Goal: Browse casually: Explore the website without a specific task or goal

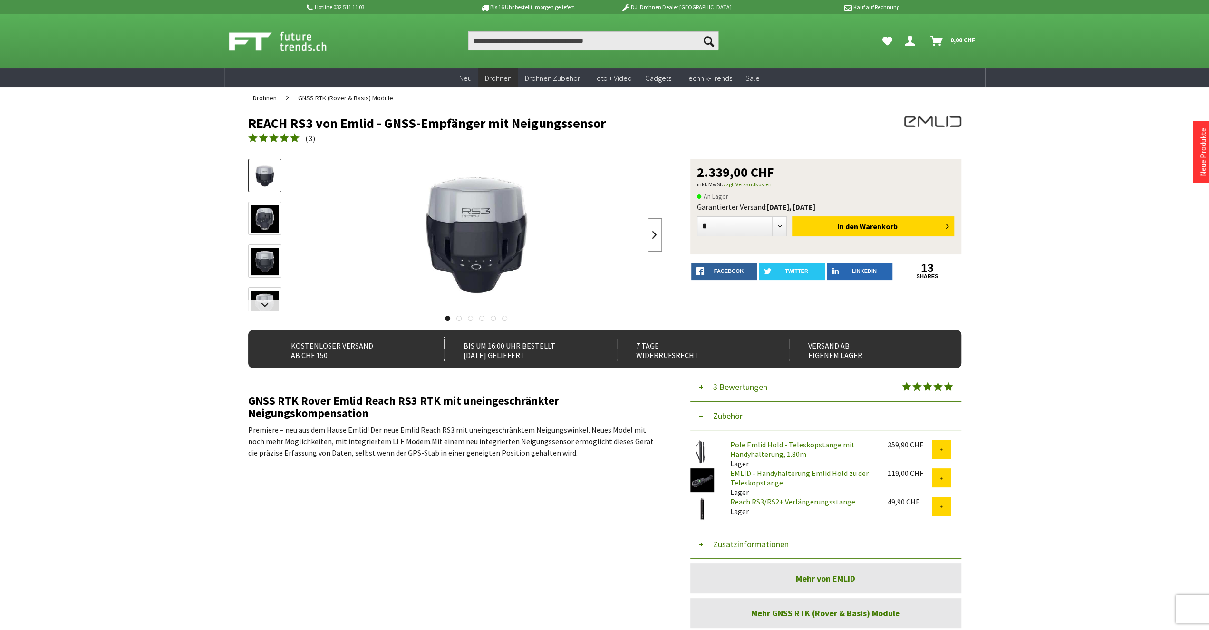
click at [653, 236] on link at bounding box center [654, 234] width 14 height 33
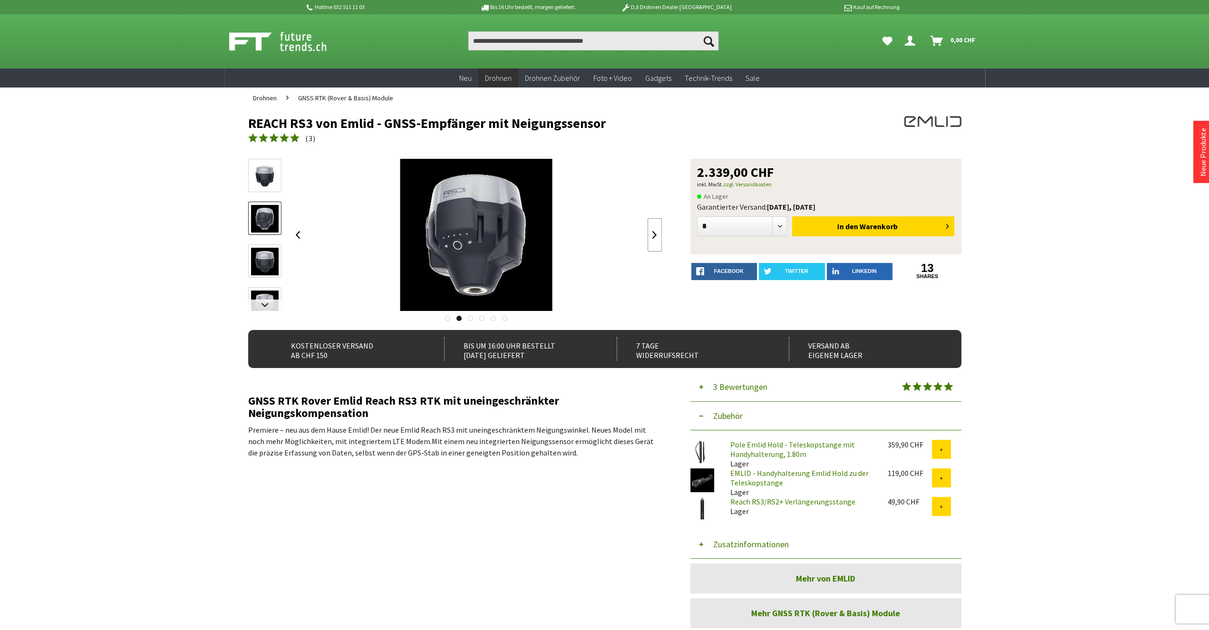
click at [653, 237] on link at bounding box center [654, 234] width 14 height 33
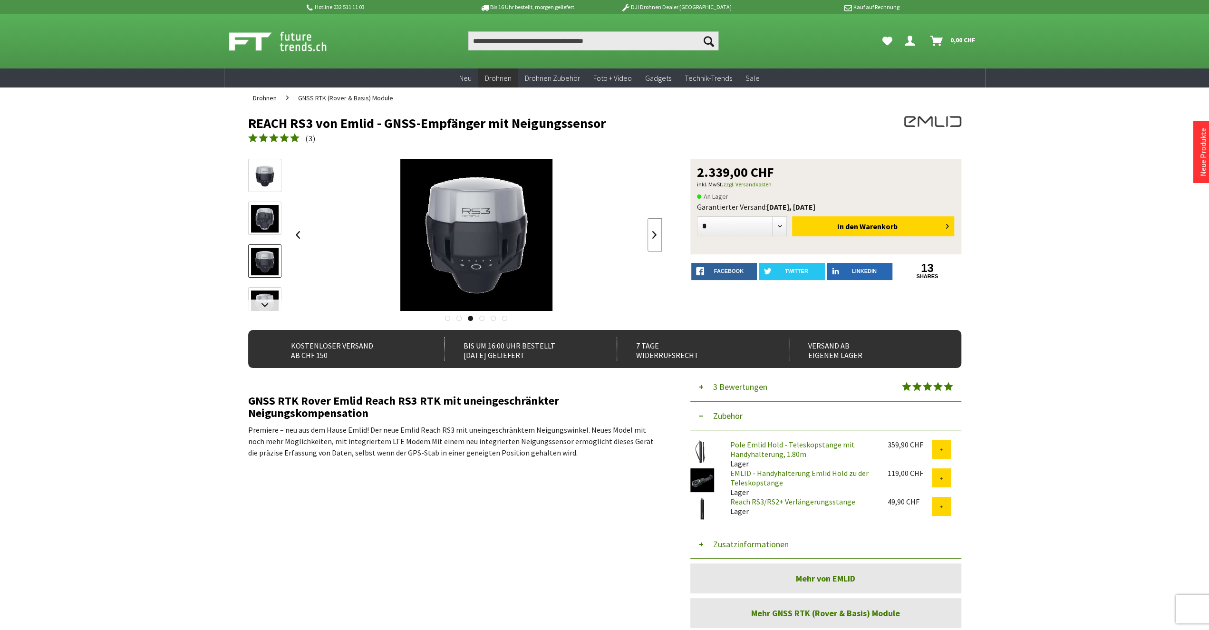
click at [653, 237] on link at bounding box center [654, 234] width 14 height 33
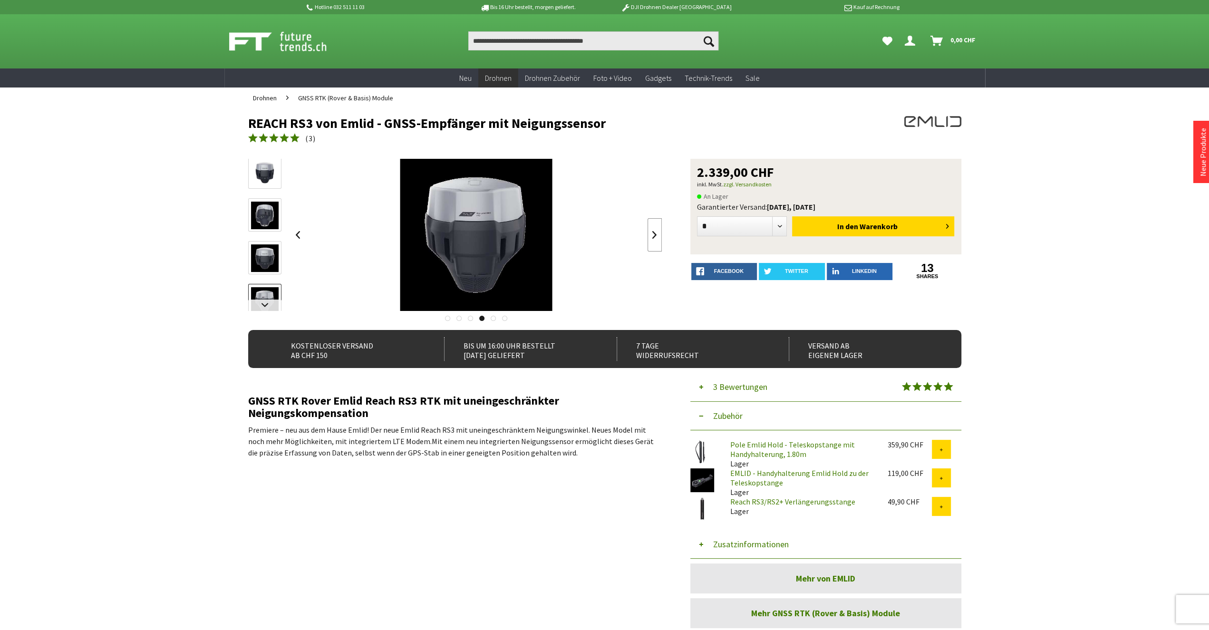
click at [653, 237] on link at bounding box center [654, 234] width 14 height 33
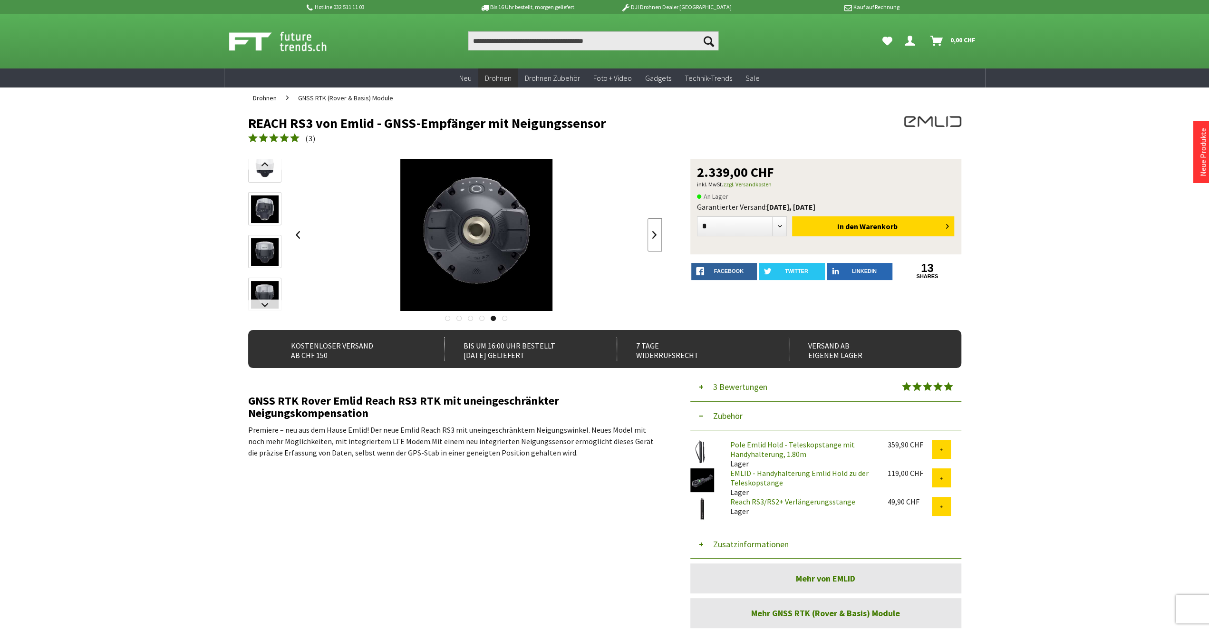
click at [653, 237] on link at bounding box center [654, 234] width 14 height 33
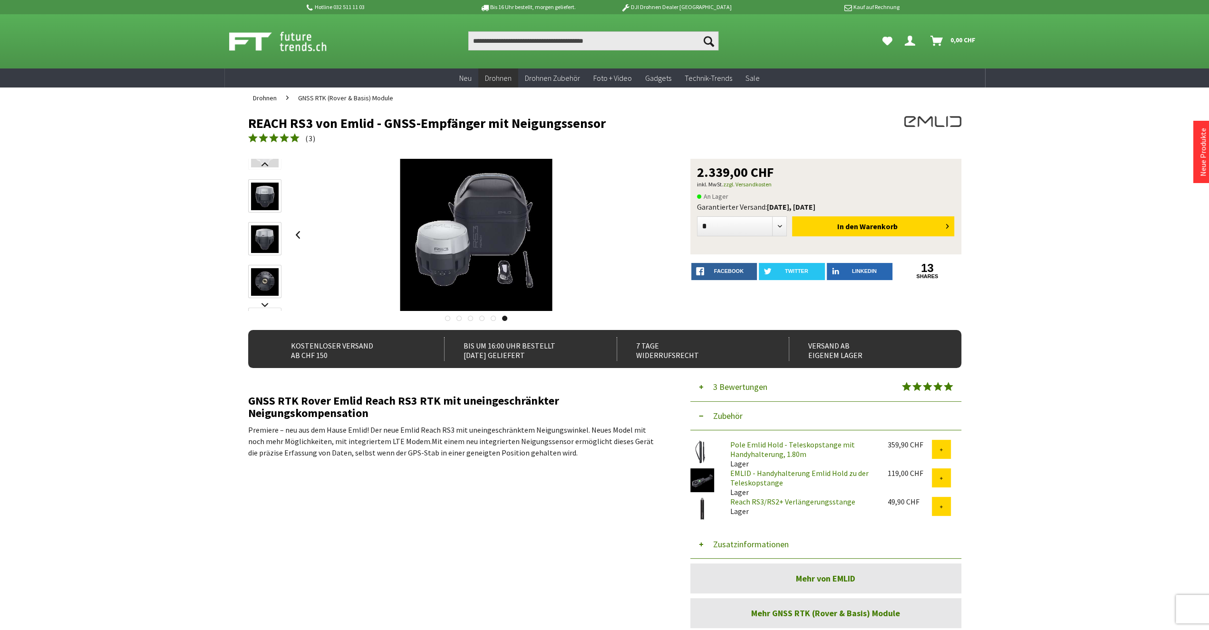
click at [653, 237] on div at bounding box center [476, 235] width 371 height 152
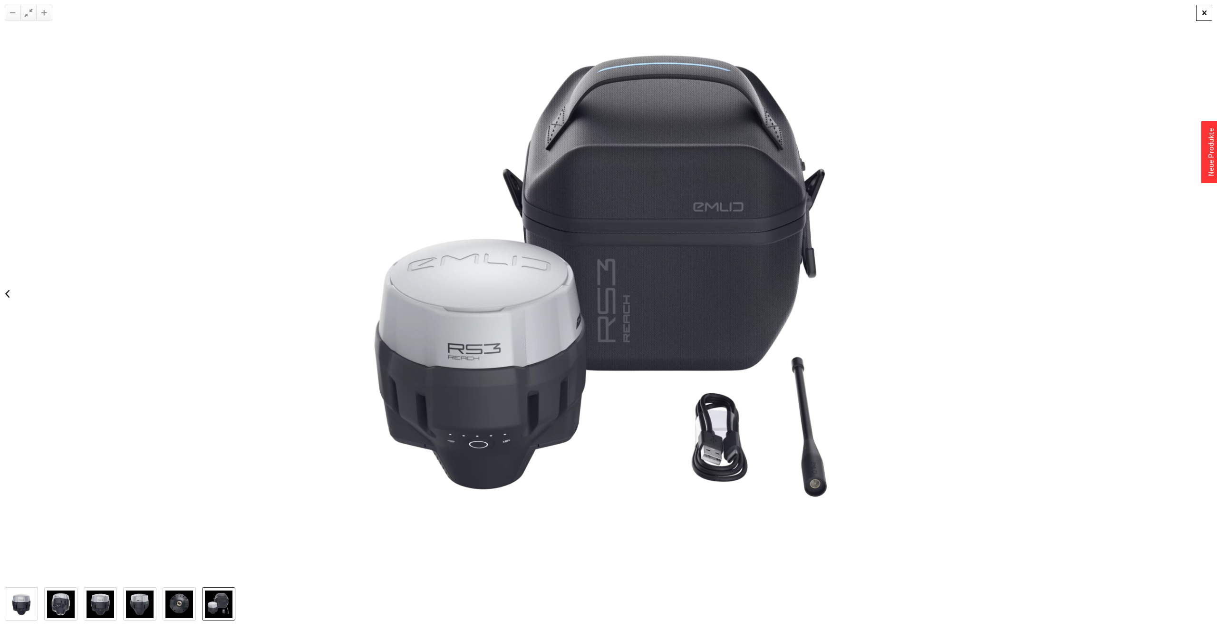
click at [1206, 15] on div at bounding box center [1204, 13] width 16 height 16
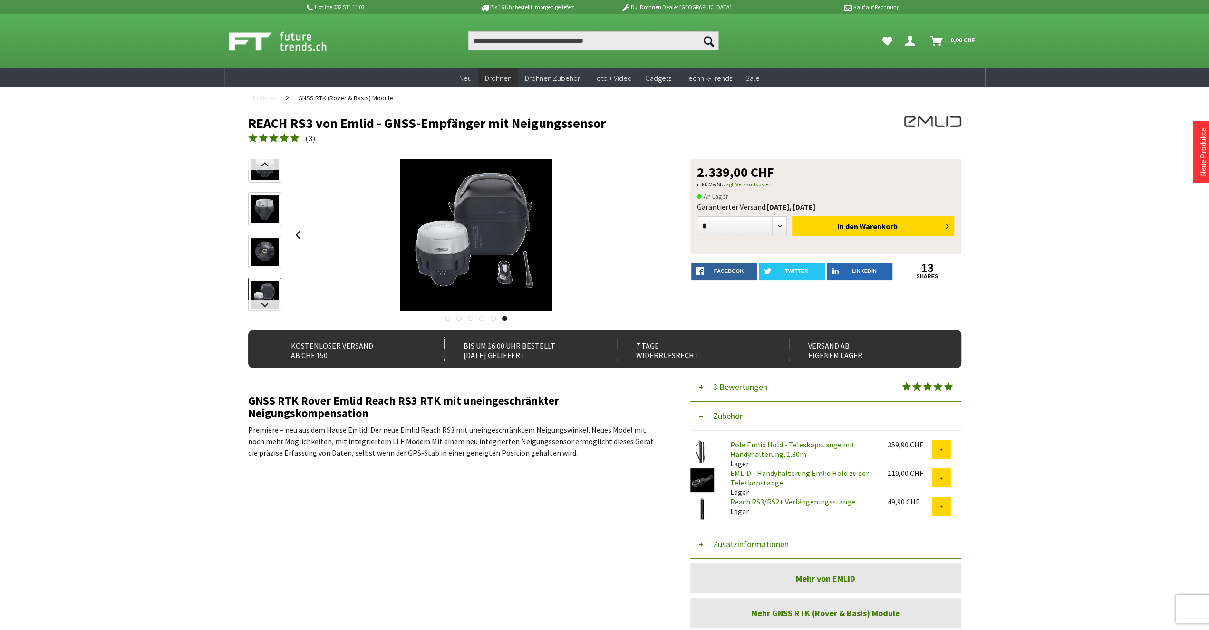
click at [274, 97] on span "Drohnen" at bounding box center [265, 98] width 24 height 9
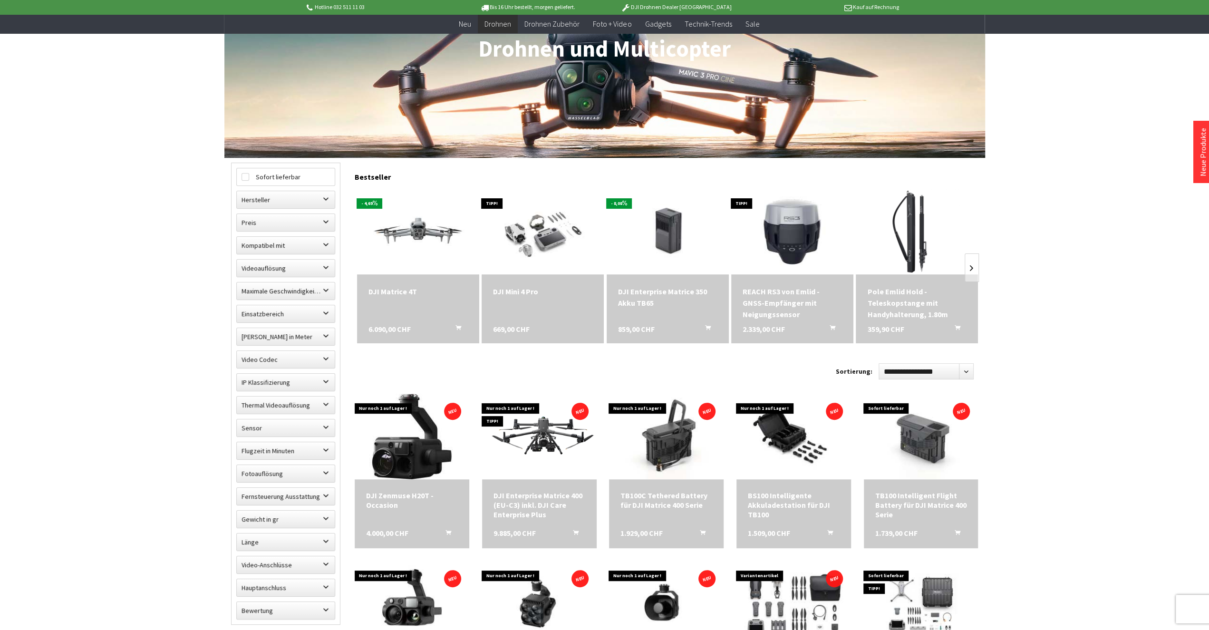
scroll to position [198, 0]
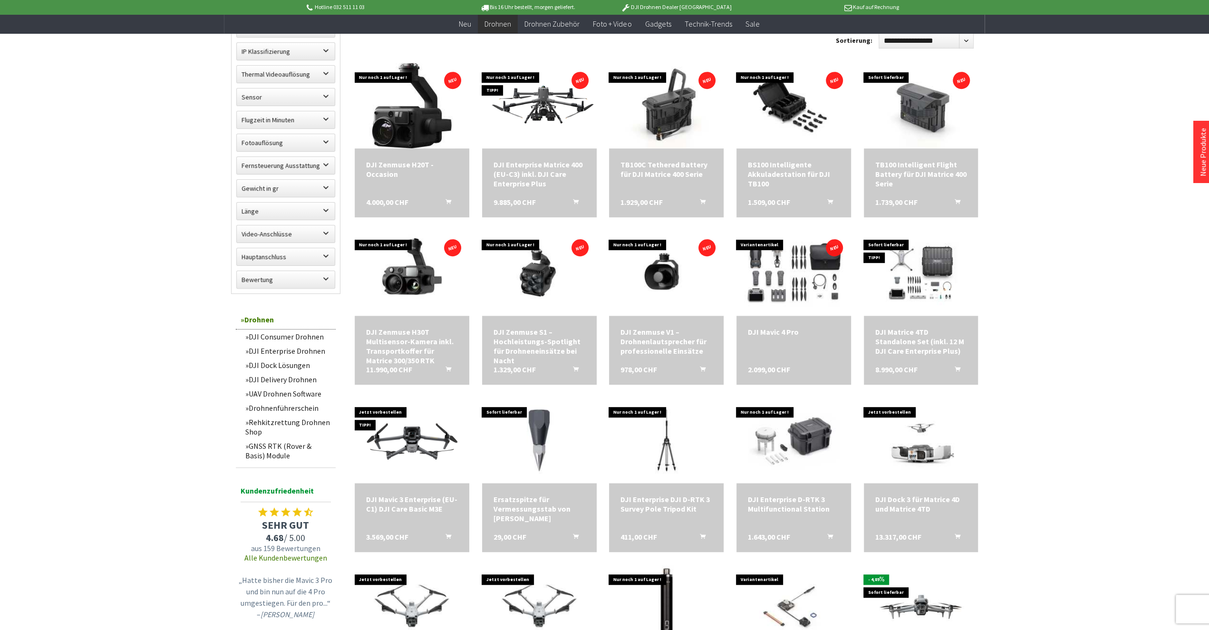
scroll to position [494, 0]
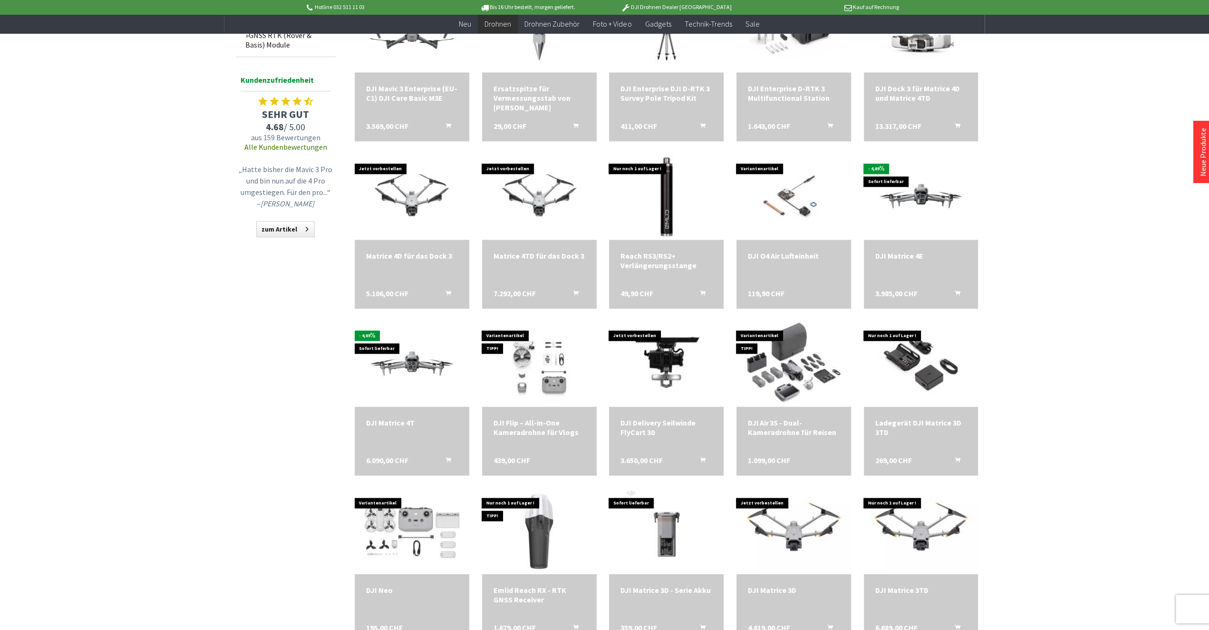
scroll to position [1088, 0]
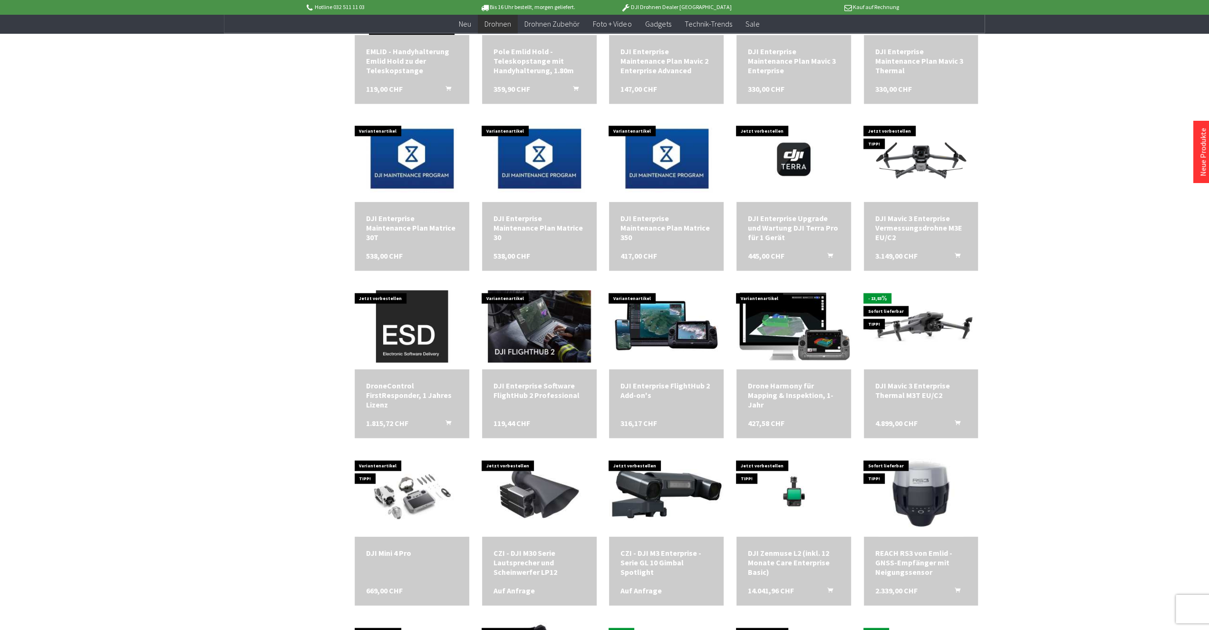
scroll to position [1829, 0]
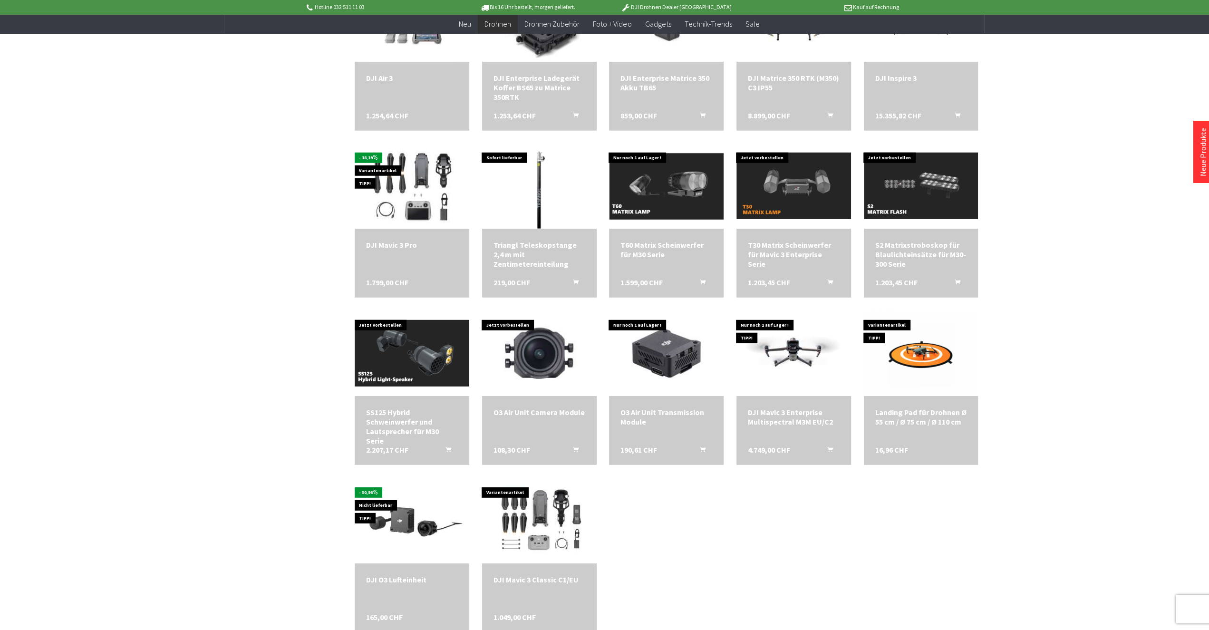
scroll to position [2422, 0]
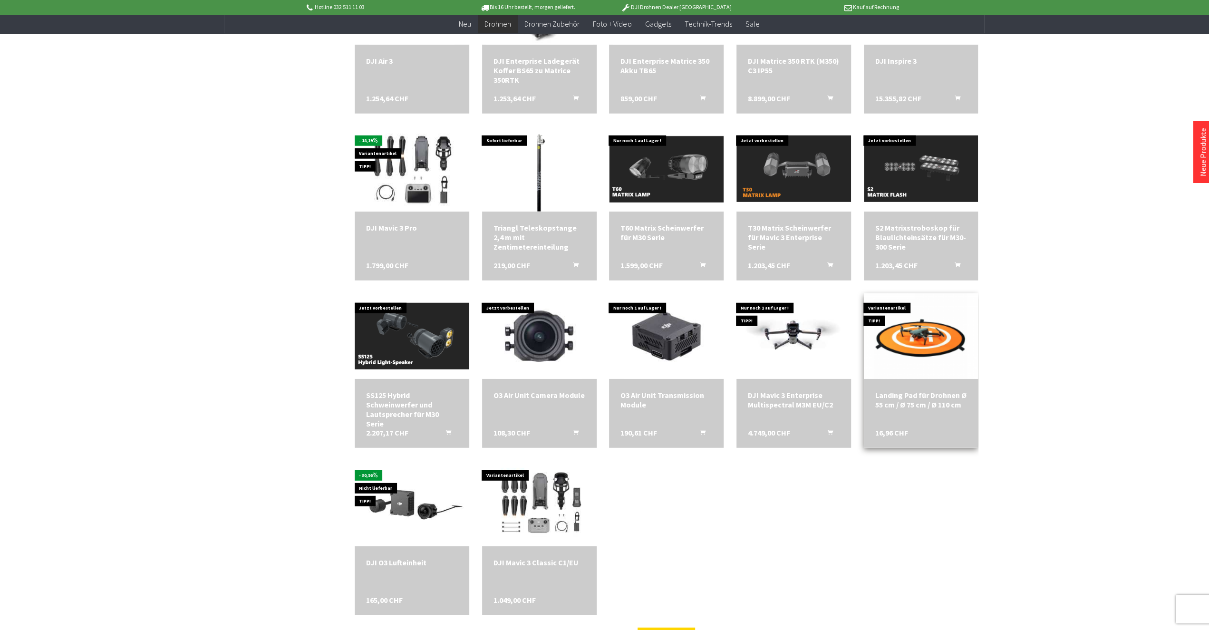
click at [935, 341] on img at bounding box center [921, 336] width 160 height 120
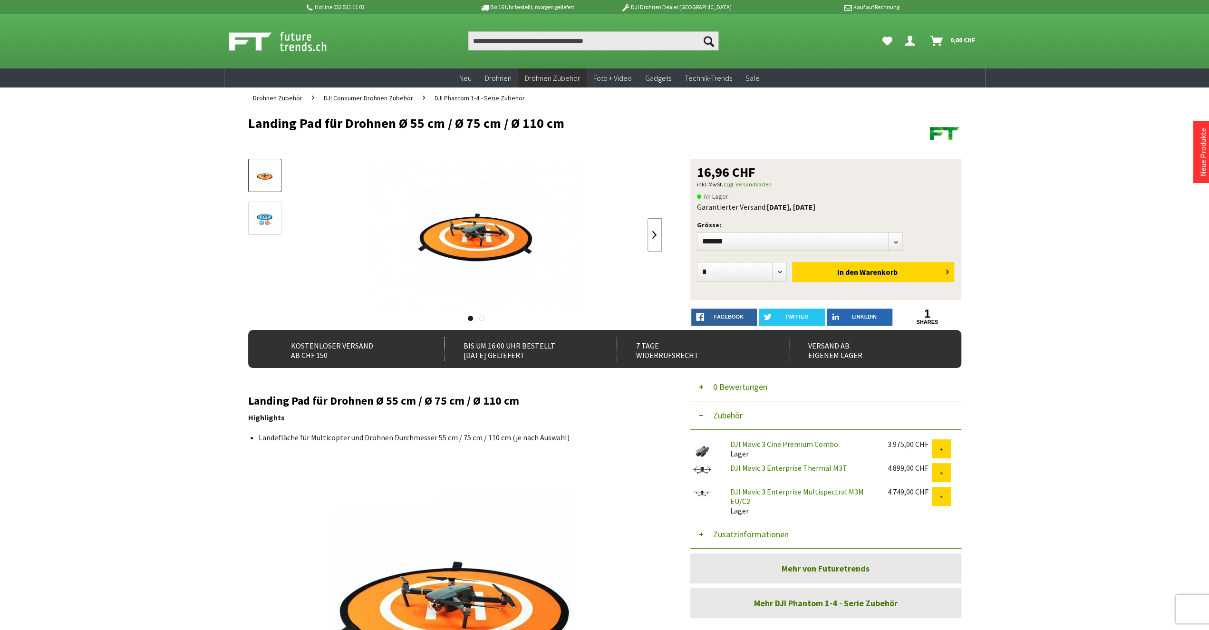
click at [656, 238] on link at bounding box center [654, 234] width 14 height 33
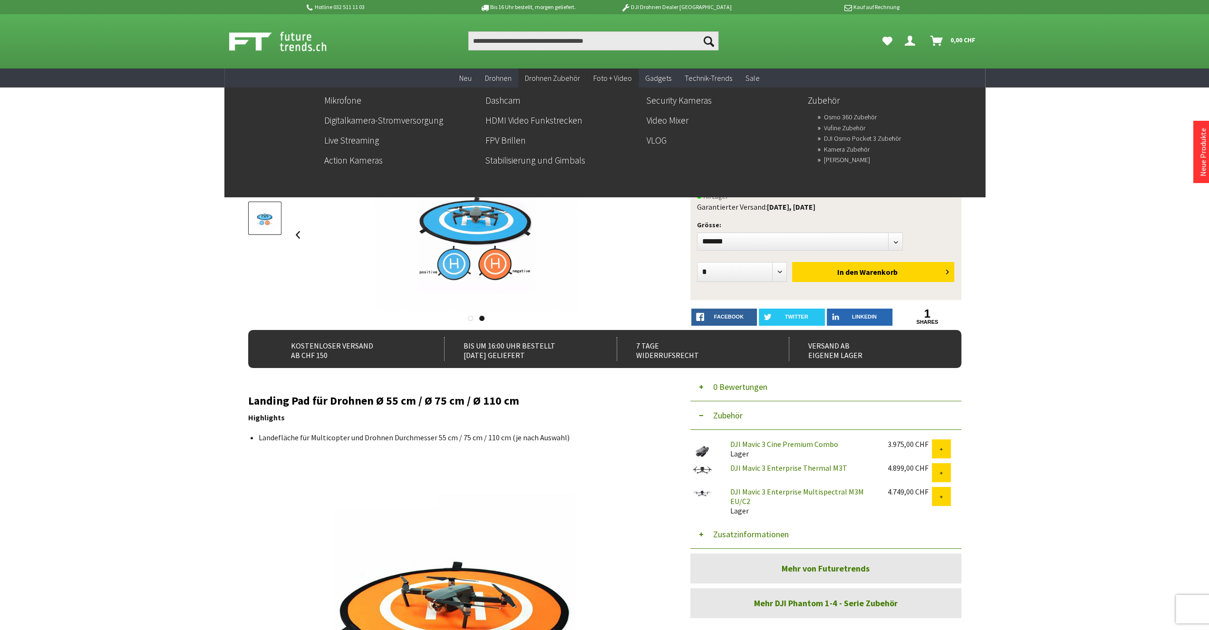
click at [603, 79] on span "Foto + Video" at bounding box center [612, 78] width 39 height 10
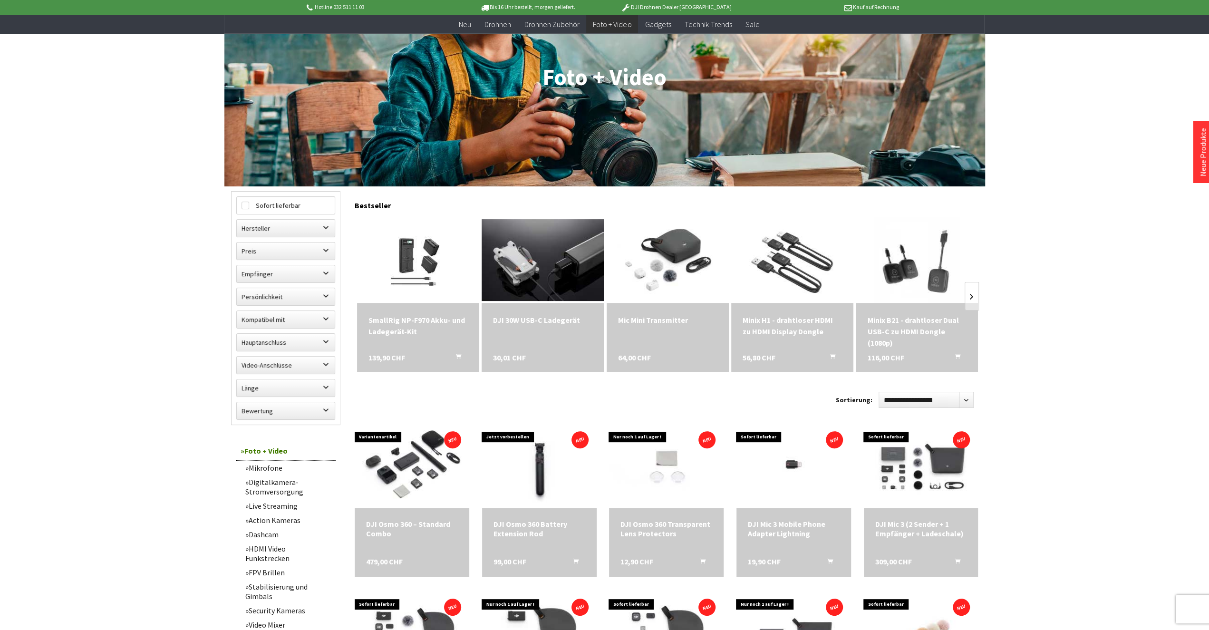
scroll to position [148, 0]
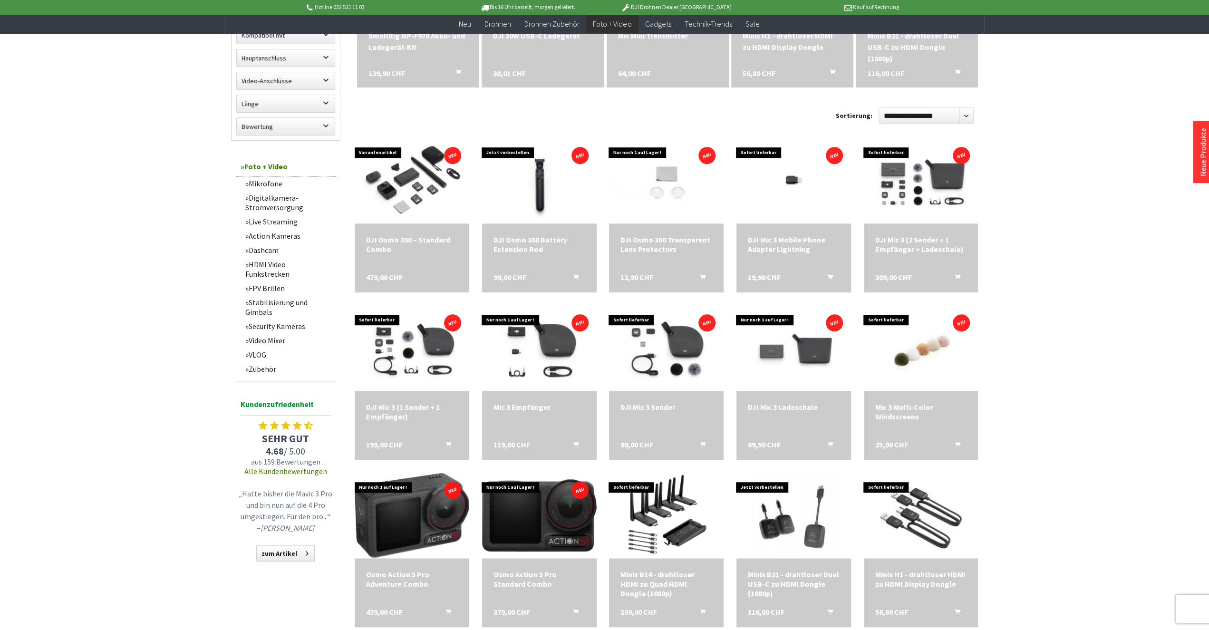
scroll to position [494, 0]
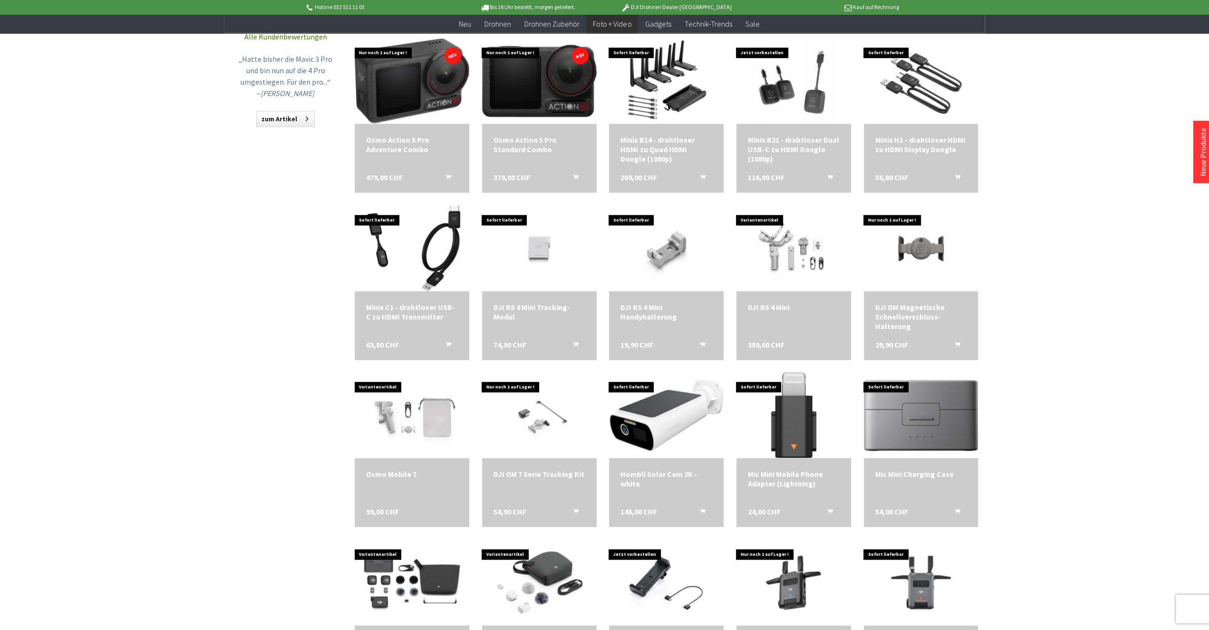
scroll to position [1088, 0]
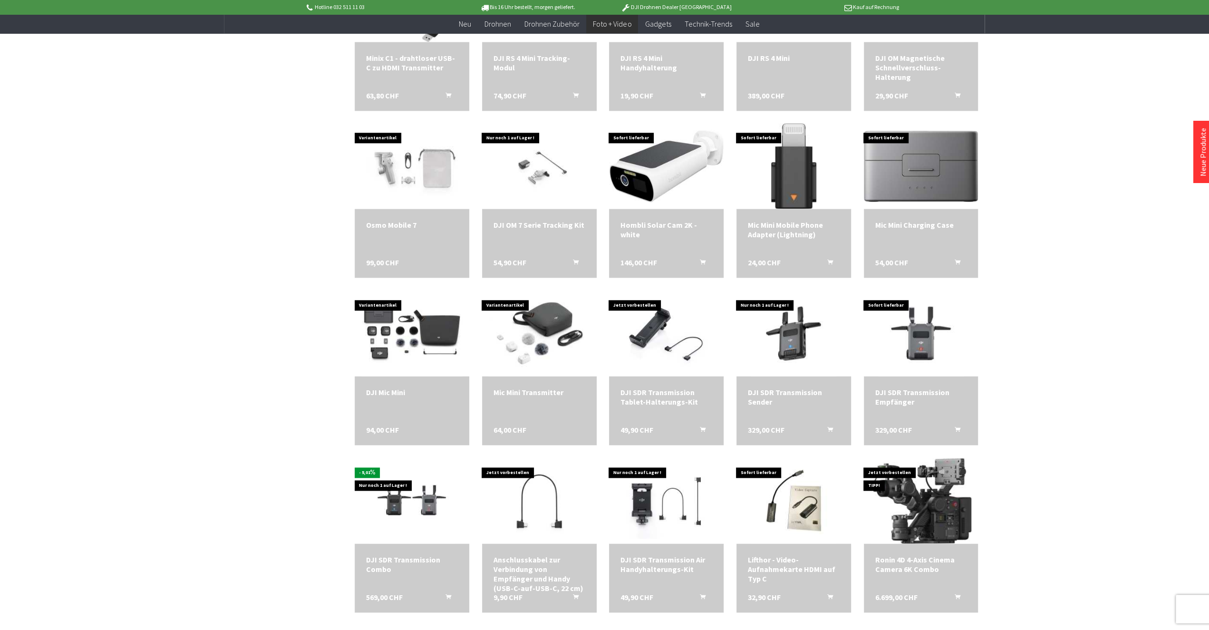
scroll to position [1384, 0]
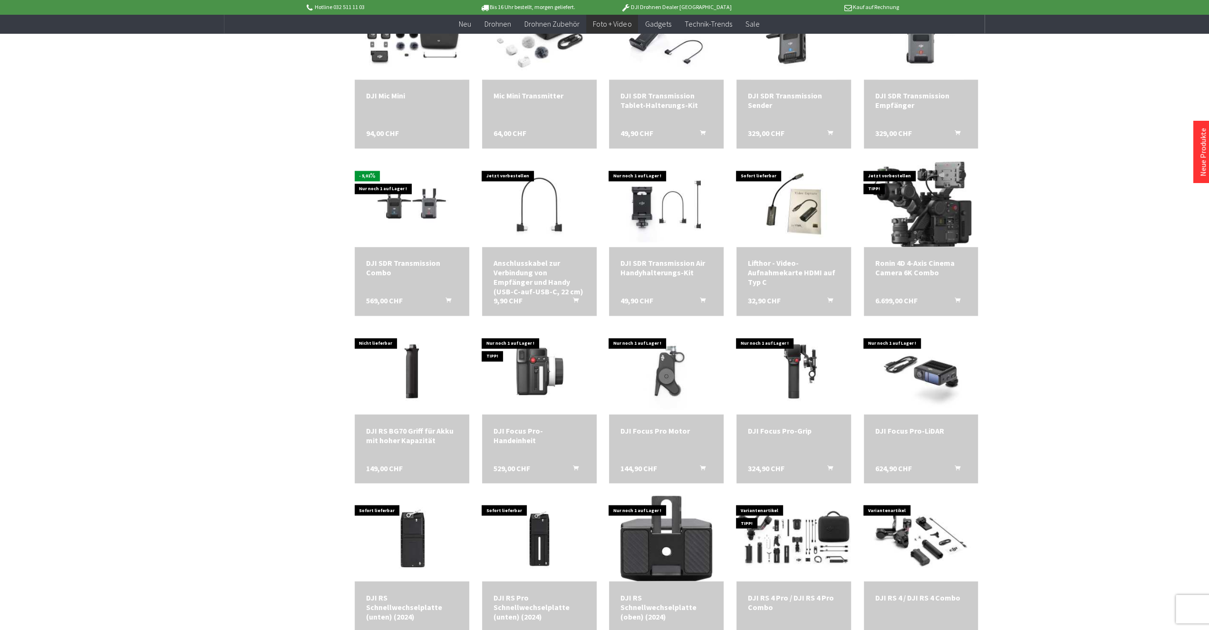
scroll to position [1681, 0]
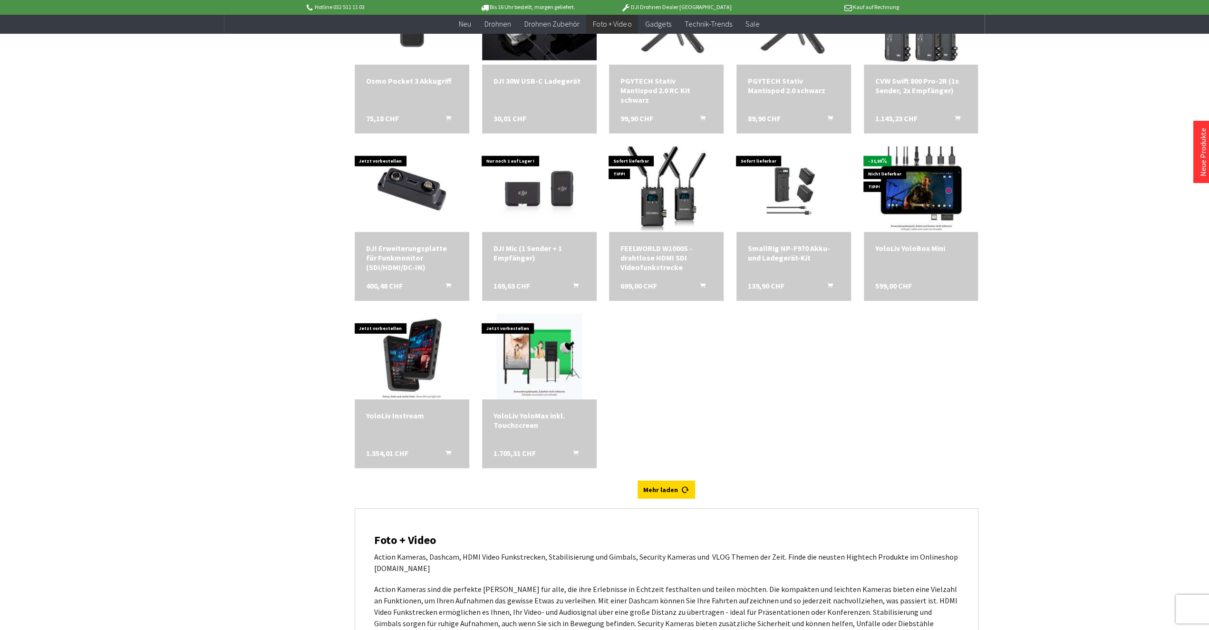
scroll to position [2225, 0]
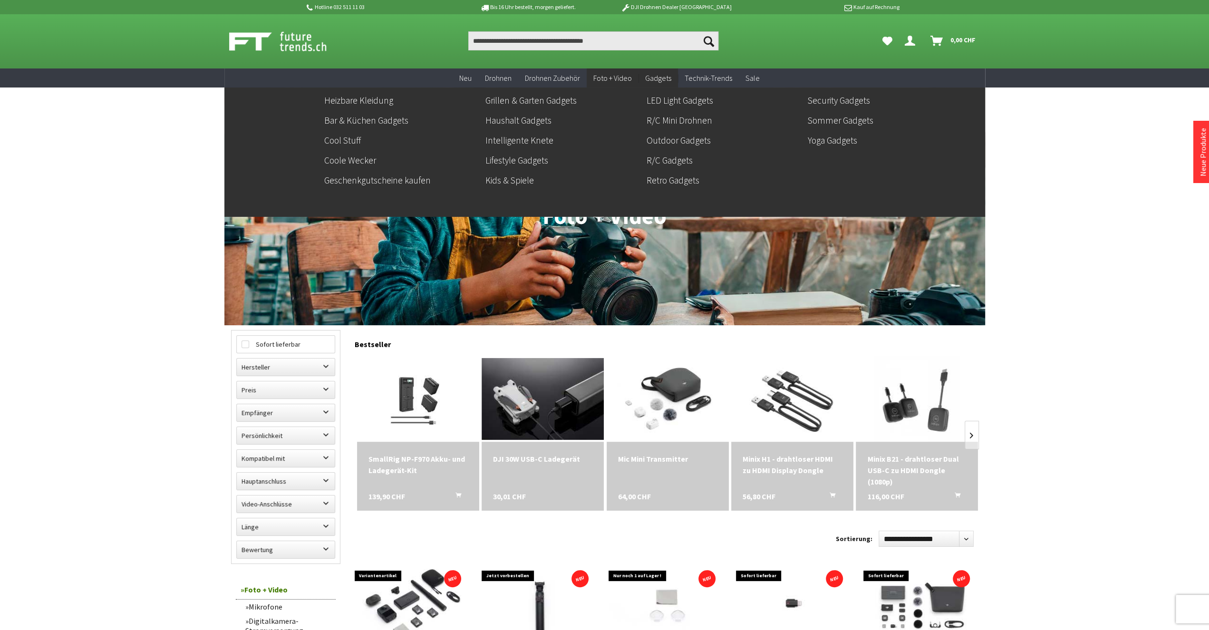
click at [663, 77] on span "Gadgets" at bounding box center [658, 78] width 26 height 10
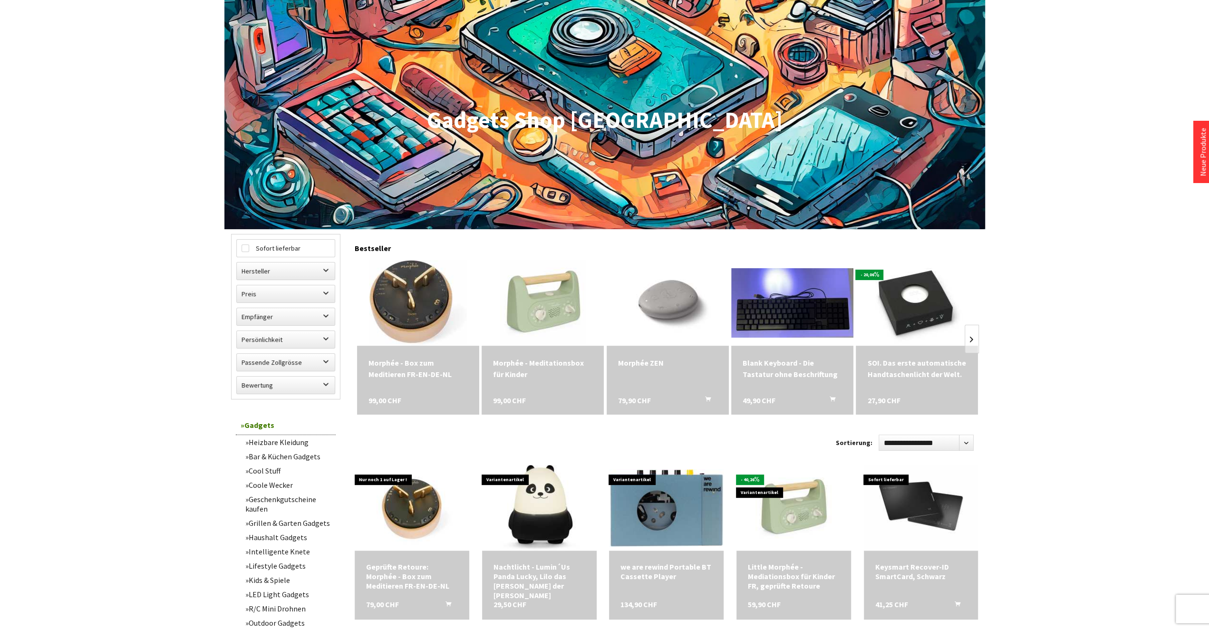
scroll to position [198, 0]
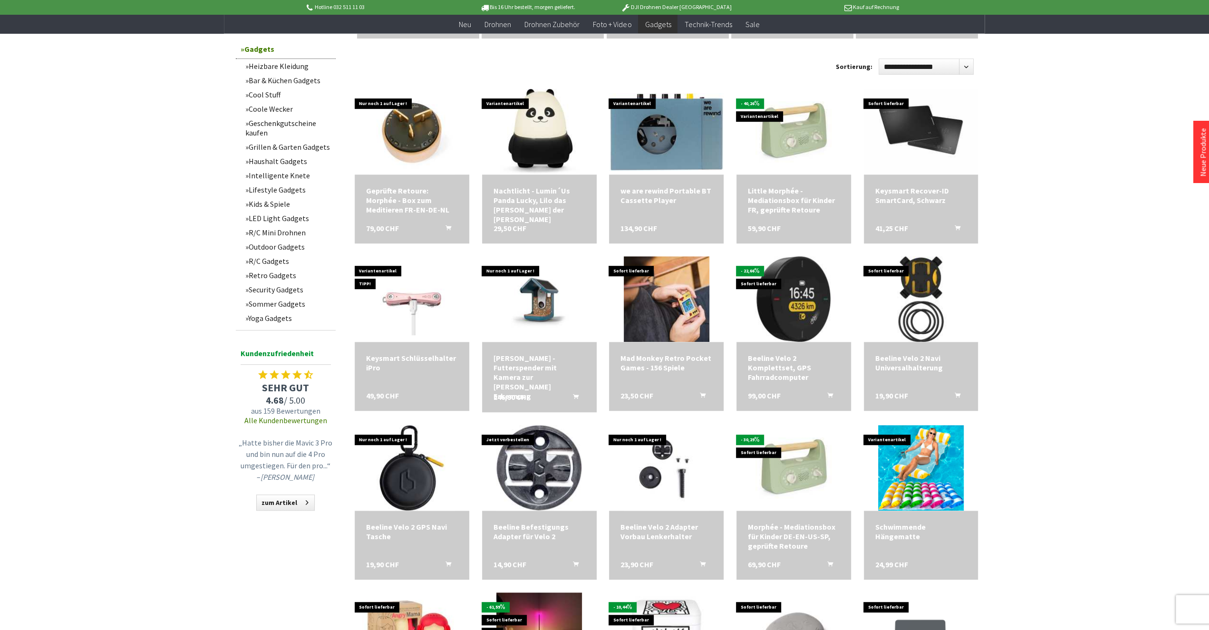
scroll to position [494, 0]
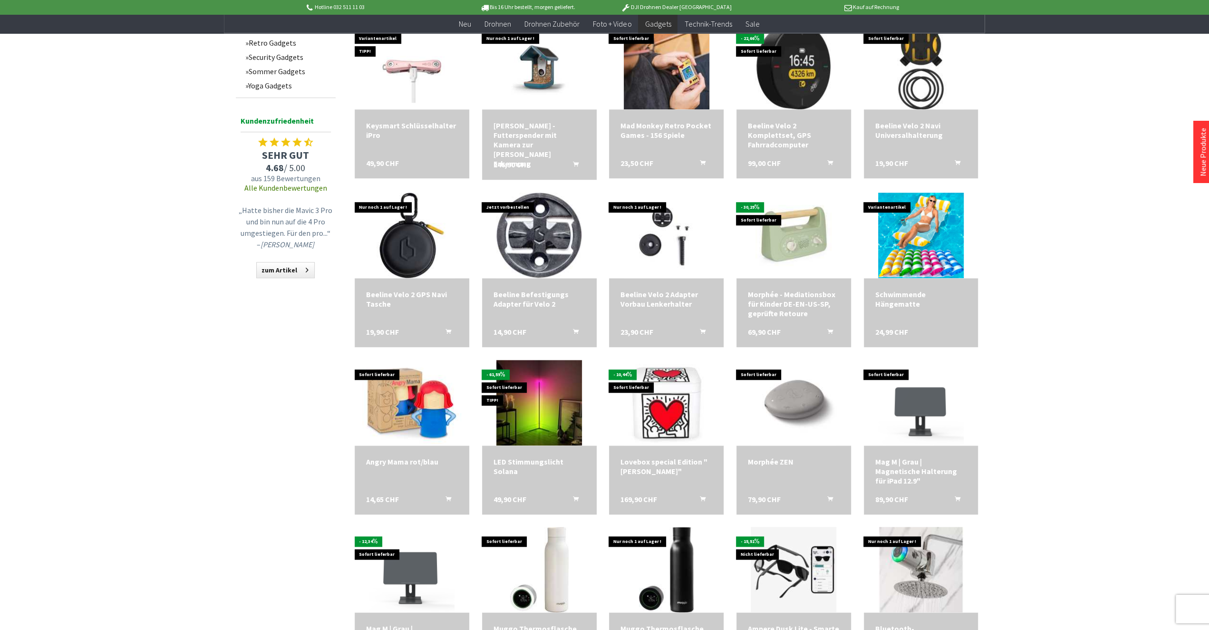
scroll to position [692, 0]
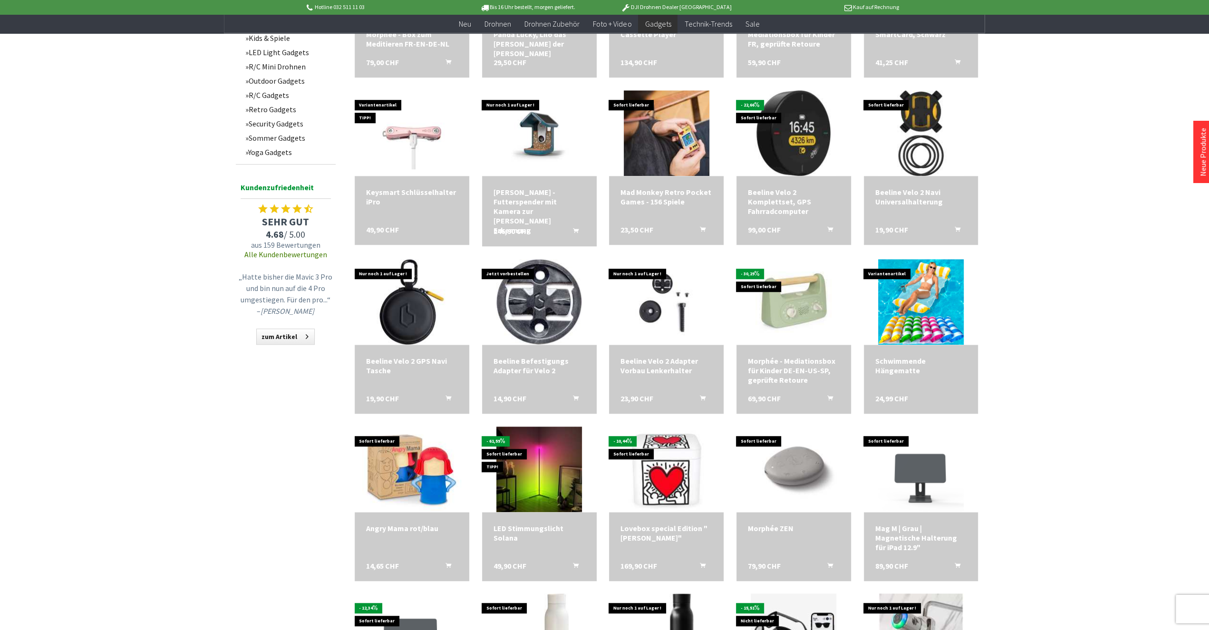
scroll to position [544, 0]
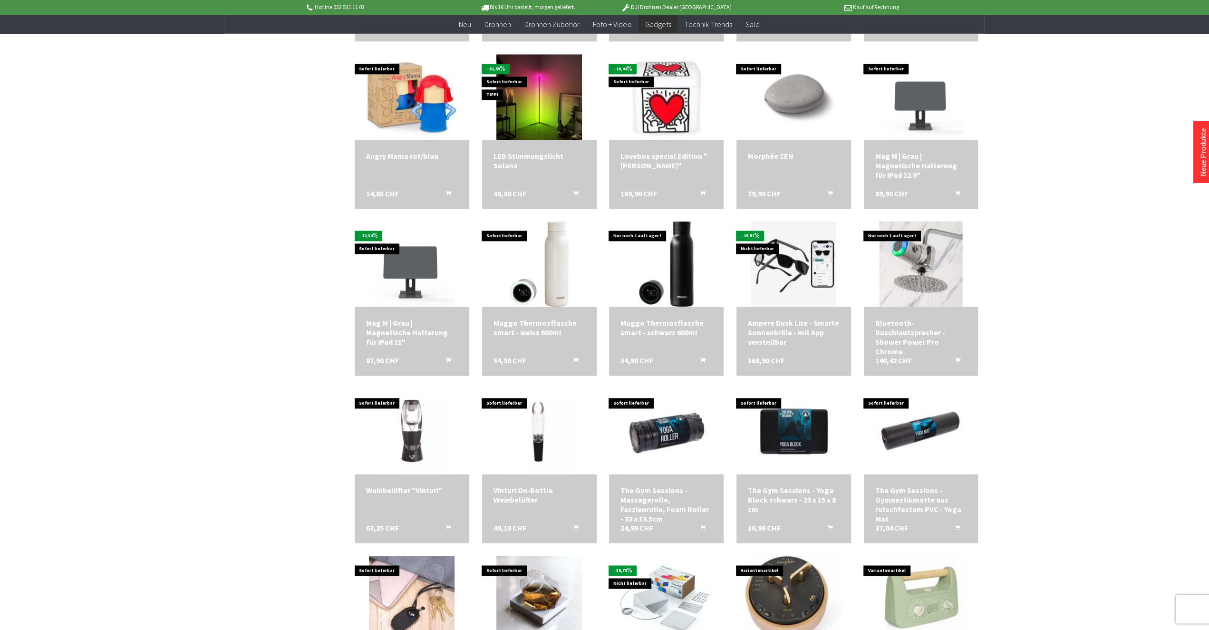
scroll to position [1038, 0]
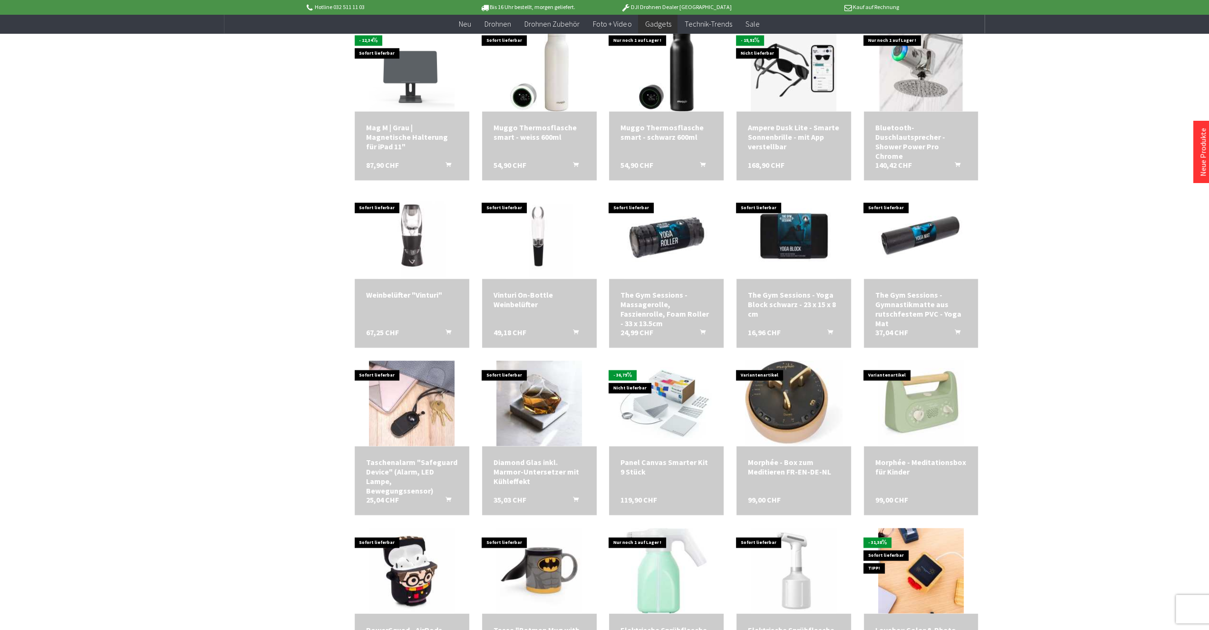
scroll to position [1236, 0]
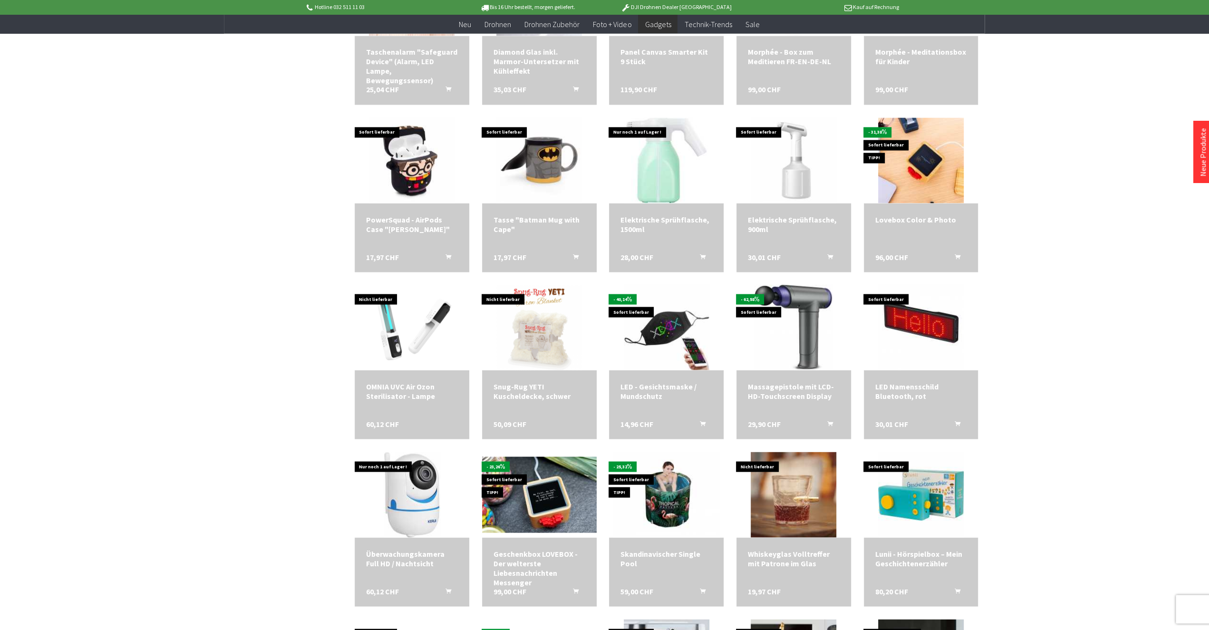
scroll to position [1631, 0]
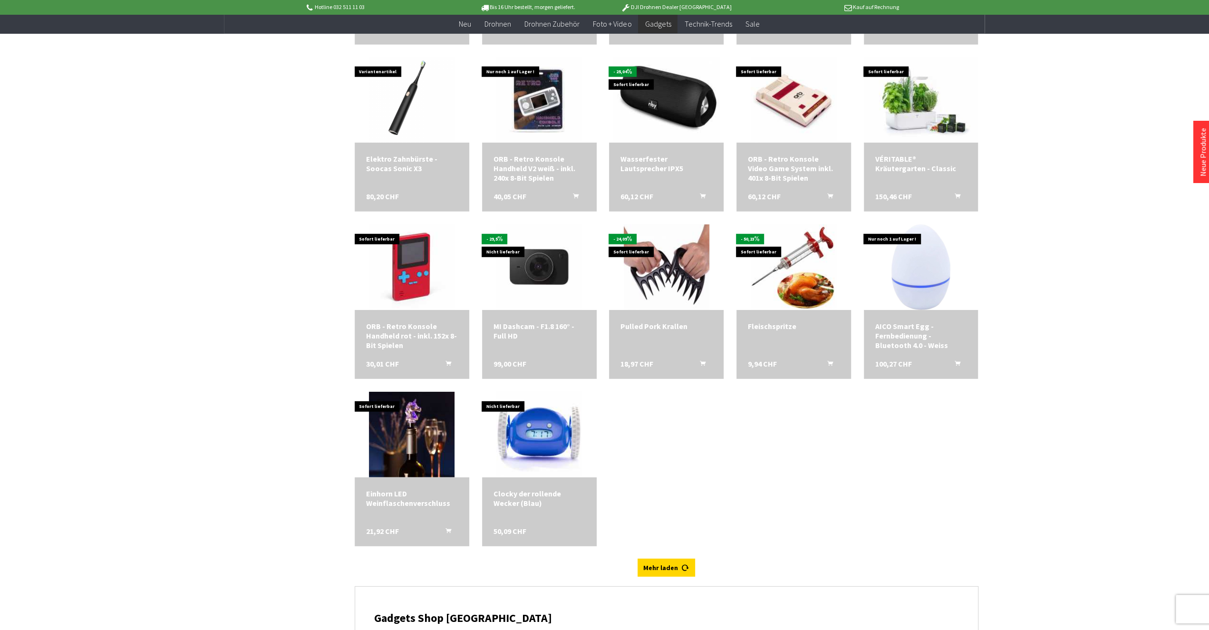
scroll to position [2571, 0]
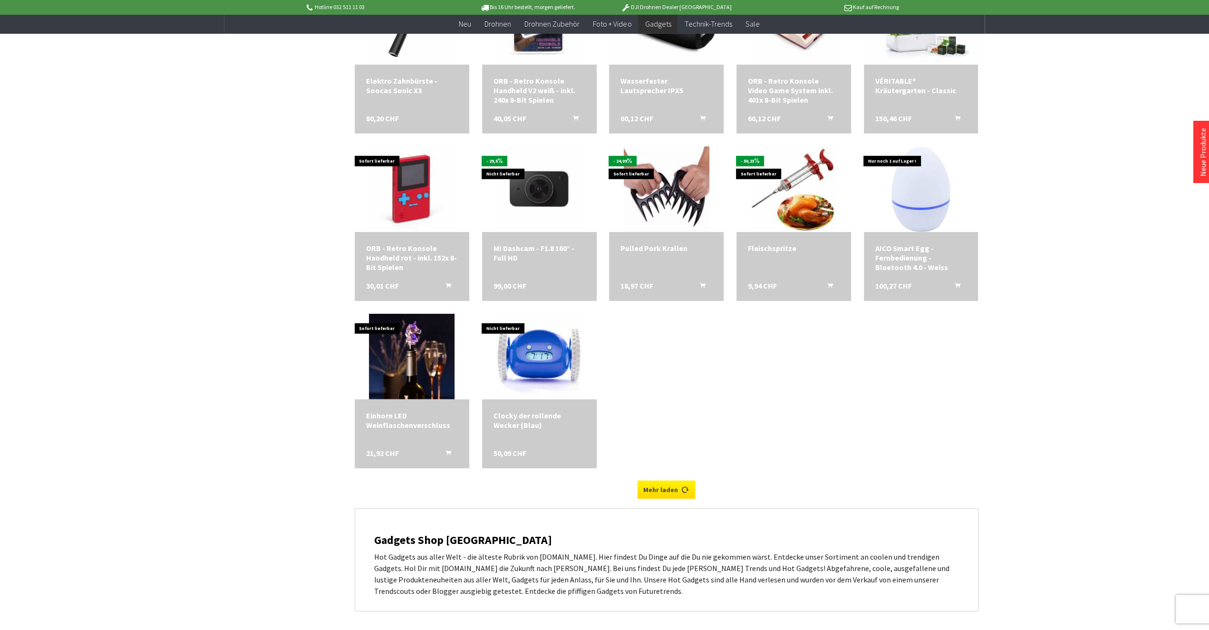
click at [654, 485] on link "Mehr laden" at bounding box center [666, 490] width 58 height 18
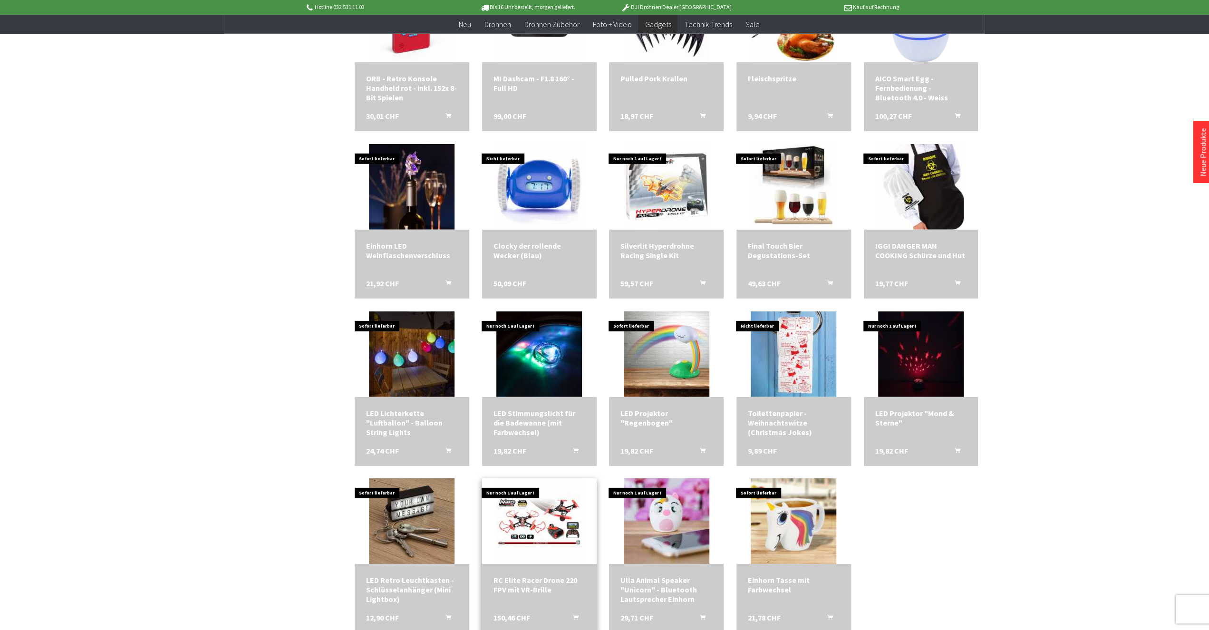
scroll to position [2867, 0]
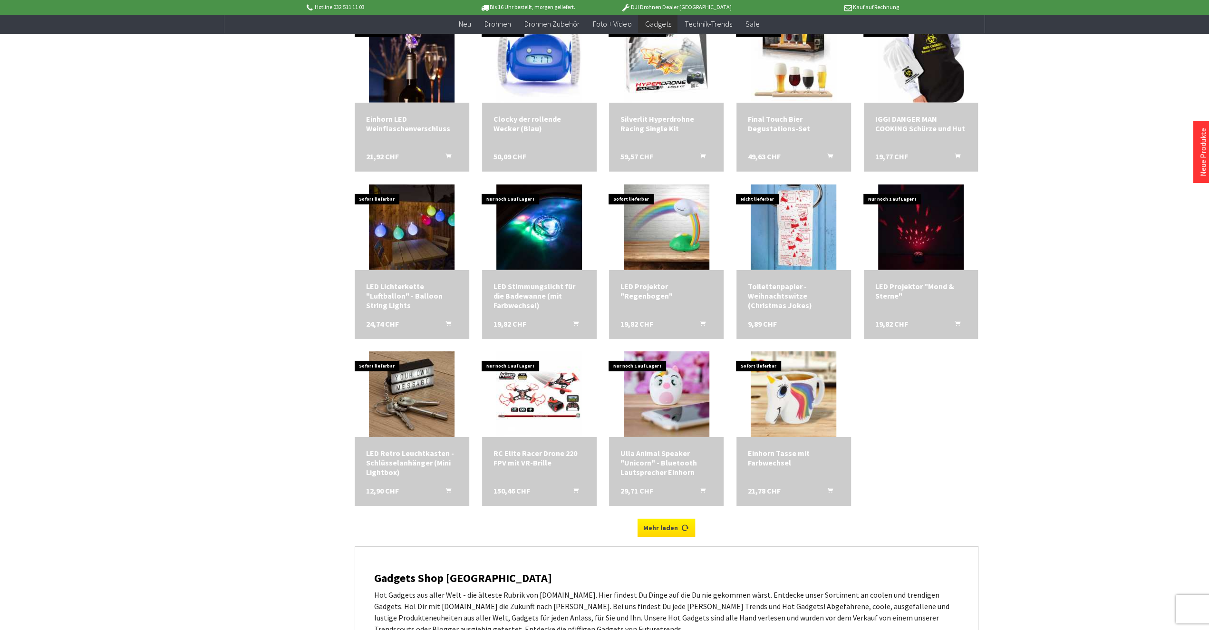
click at [653, 521] on link "Mehr laden" at bounding box center [666, 528] width 58 height 18
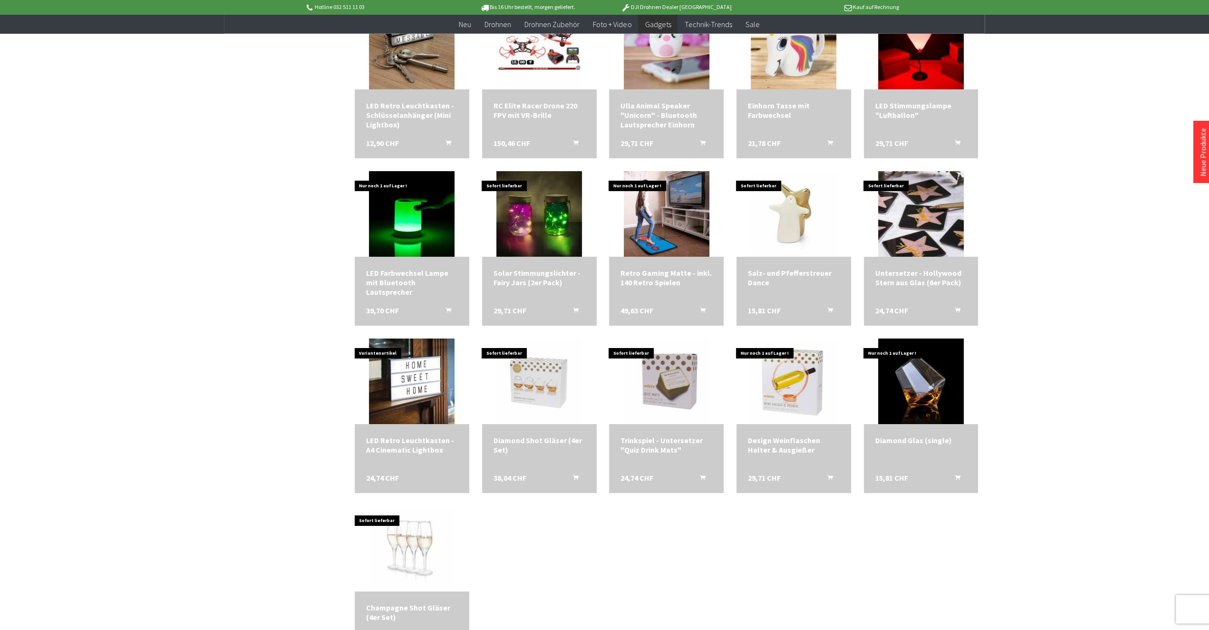
scroll to position [3461, 0]
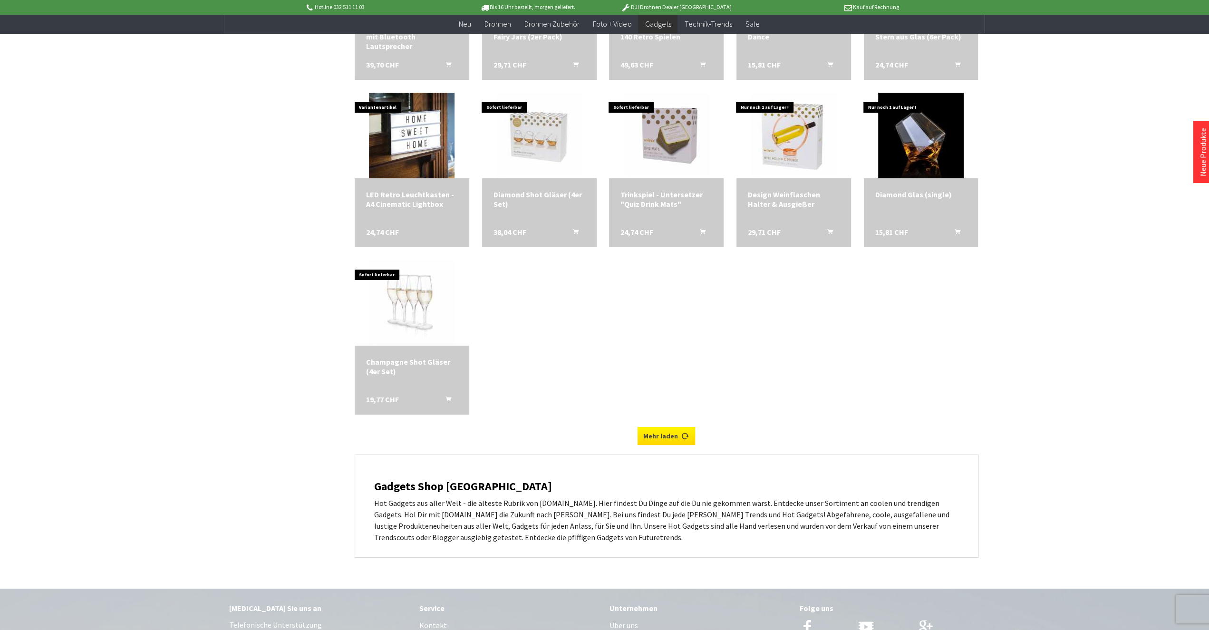
click at [672, 435] on link "Mehr laden" at bounding box center [666, 436] width 58 height 18
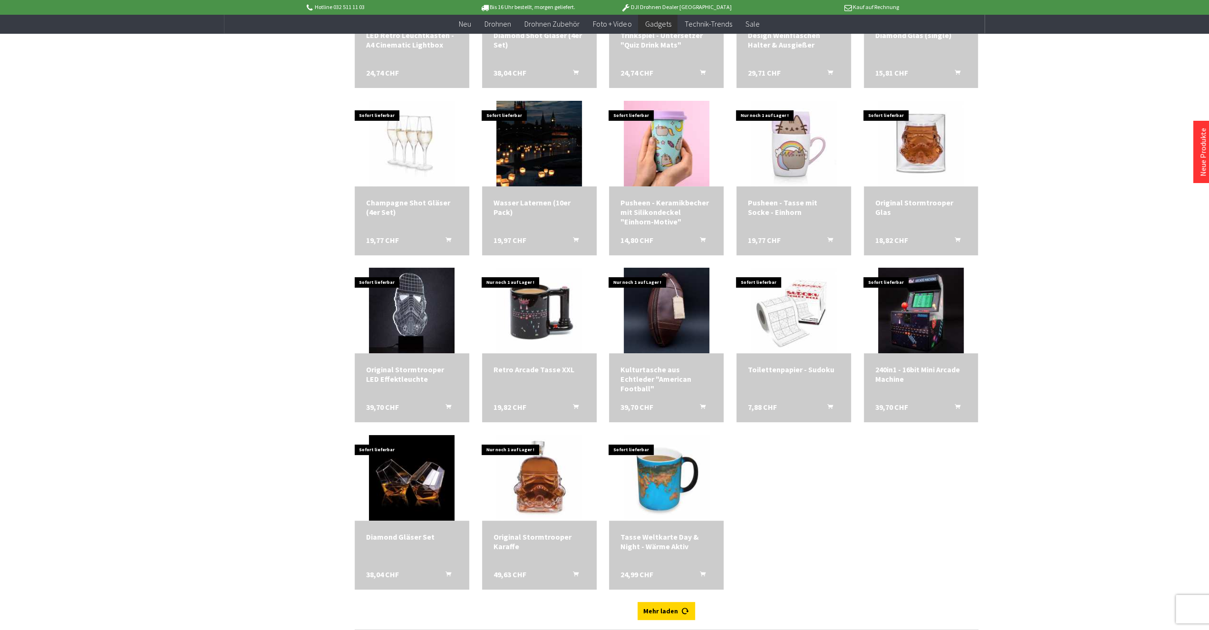
scroll to position [3757, 0]
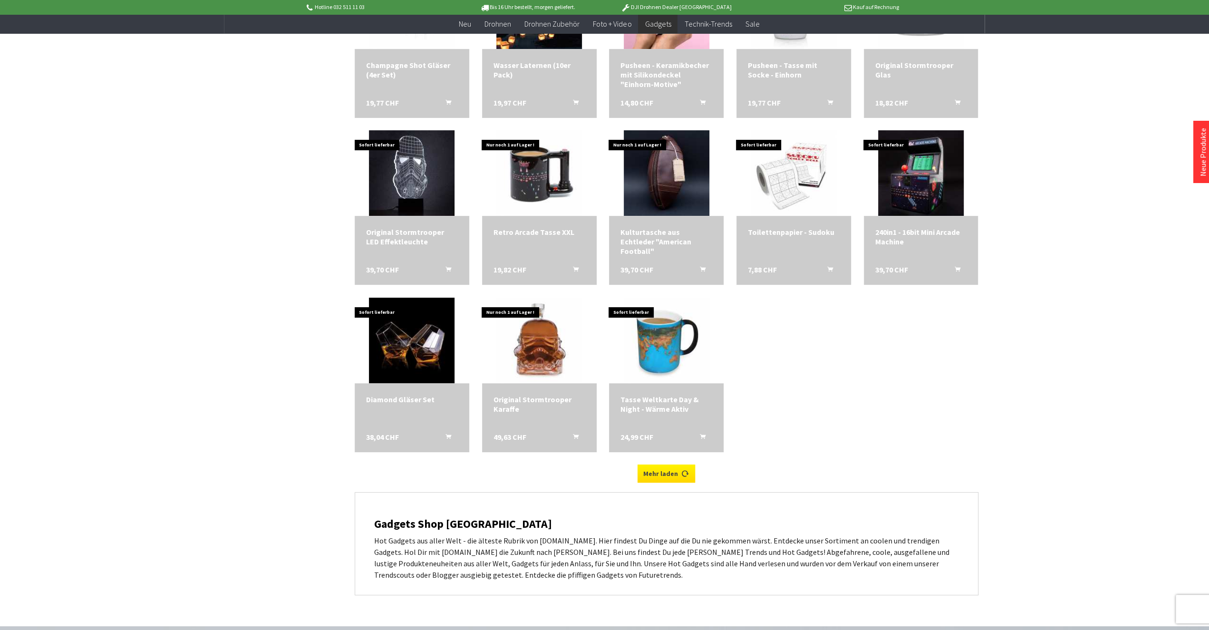
click at [671, 477] on link "Mehr laden" at bounding box center [666, 473] width 58 height 18
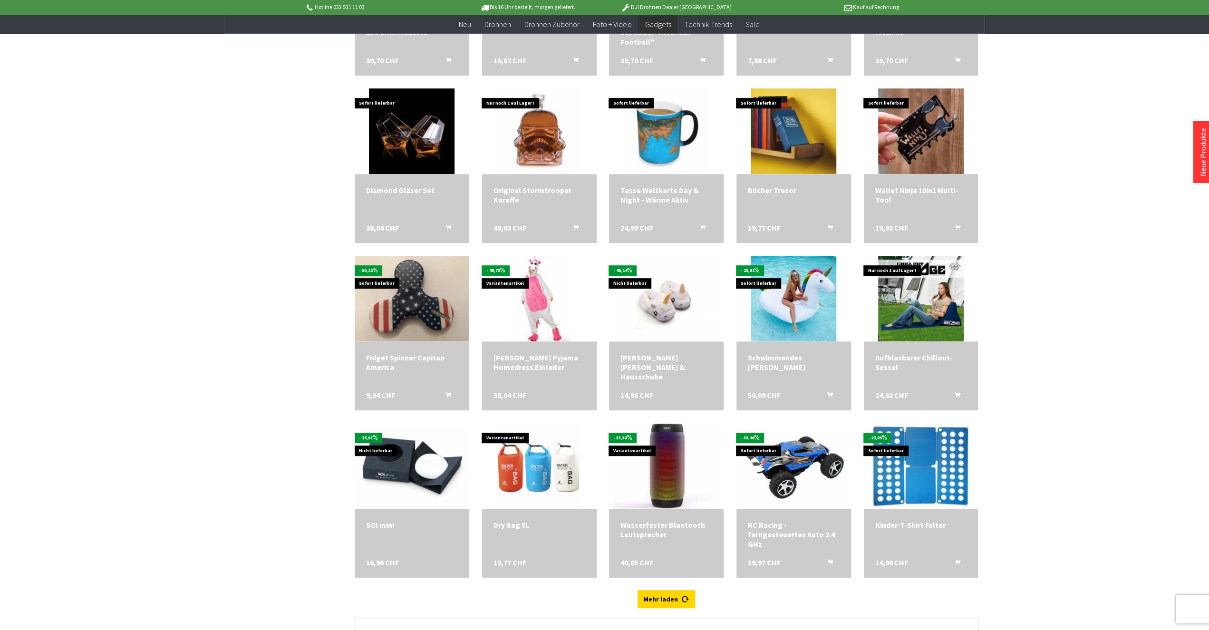
scroll to position [4004, 0]
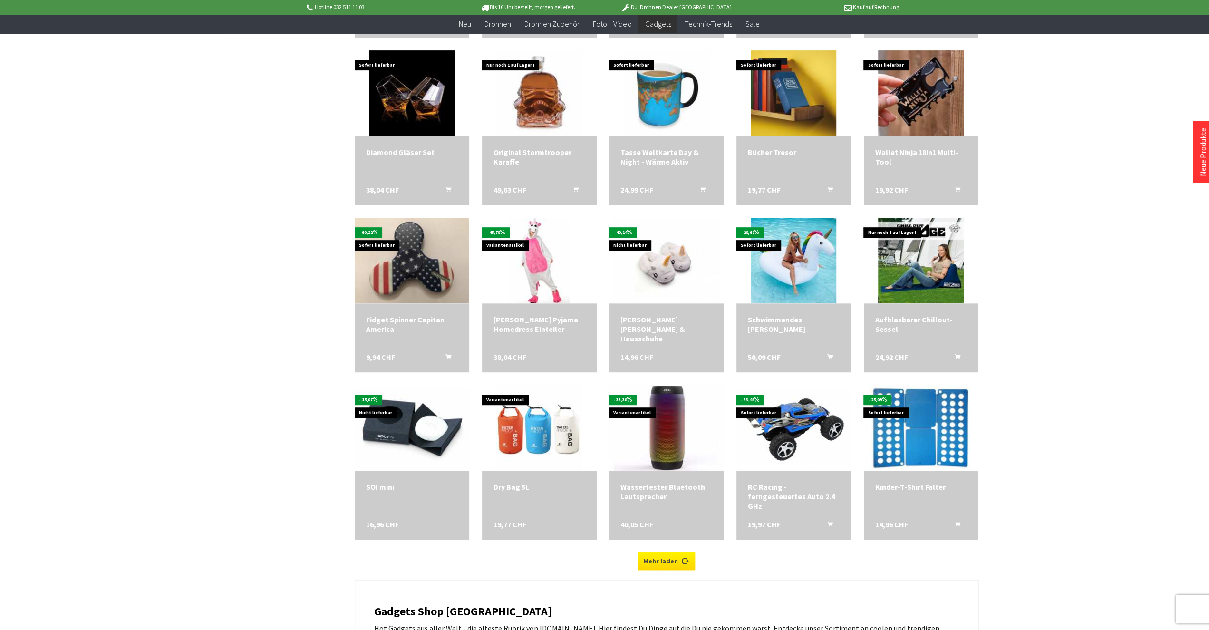
click at [671, 563] on link "Mehr laden" at bounding box center [666, 561] width 58 height 18
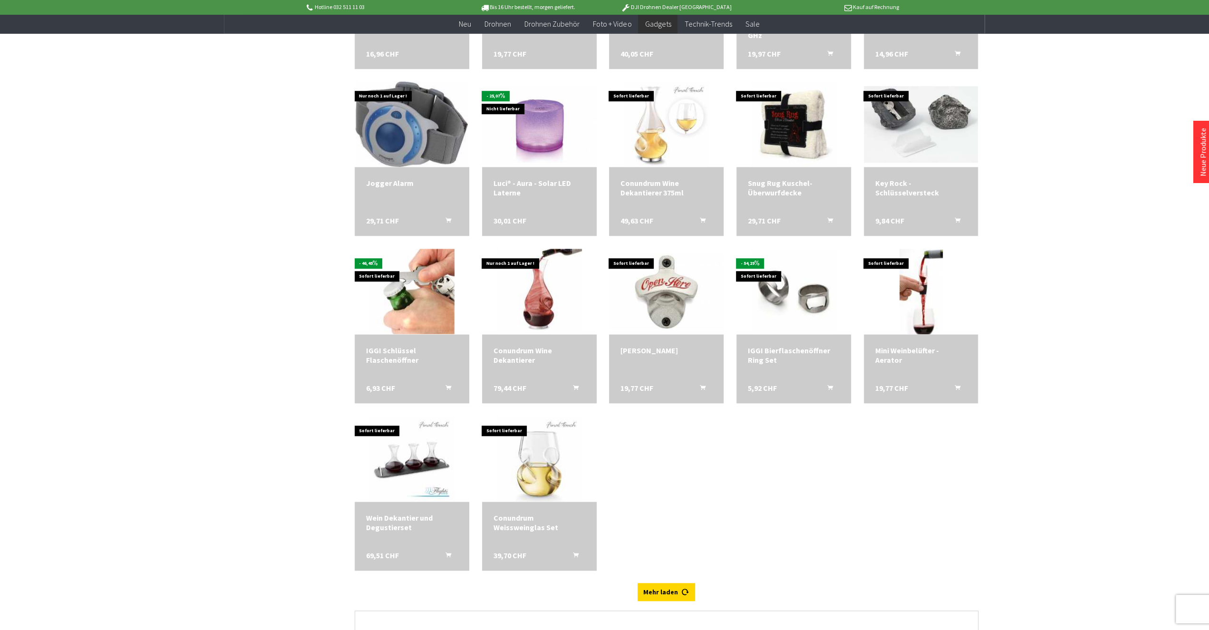
scroll to position [4647, 0]
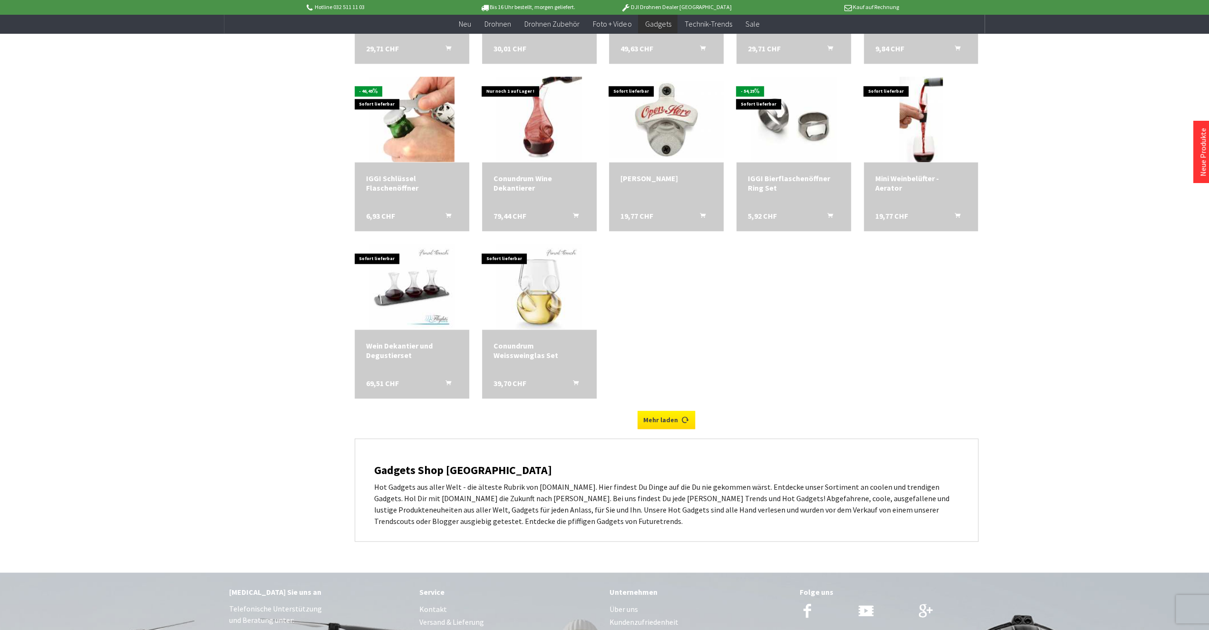
click at [663, 411] on link "Mehr laden" at bounding box center [666, 420] width 58 height 18
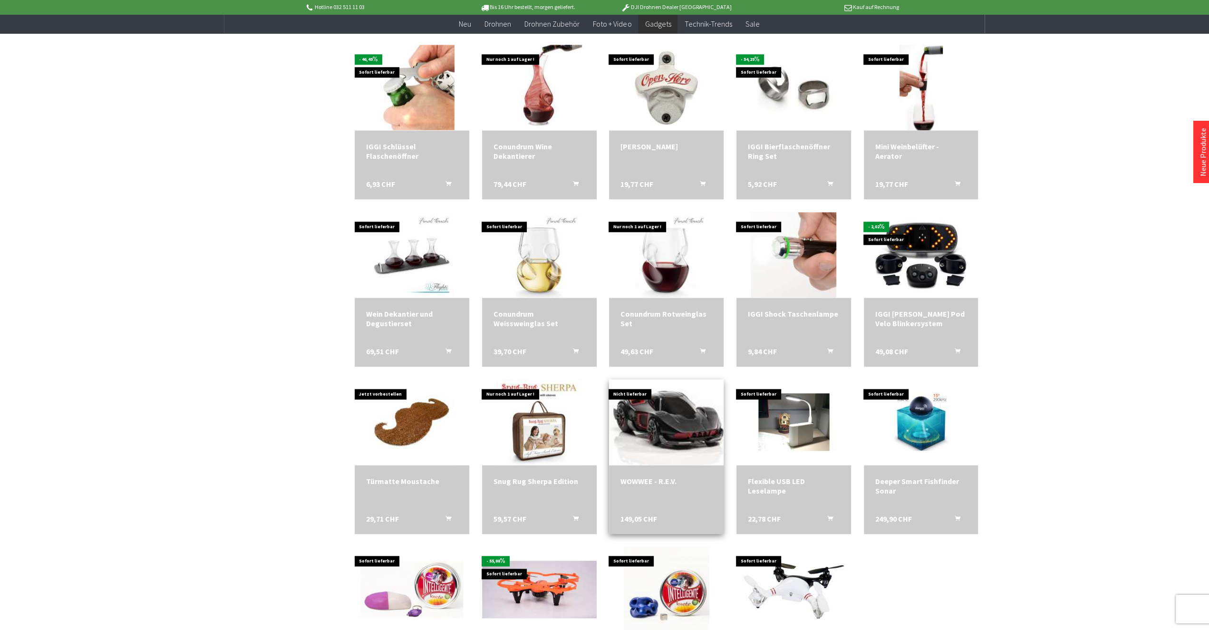
scroll to position [4894, 0]
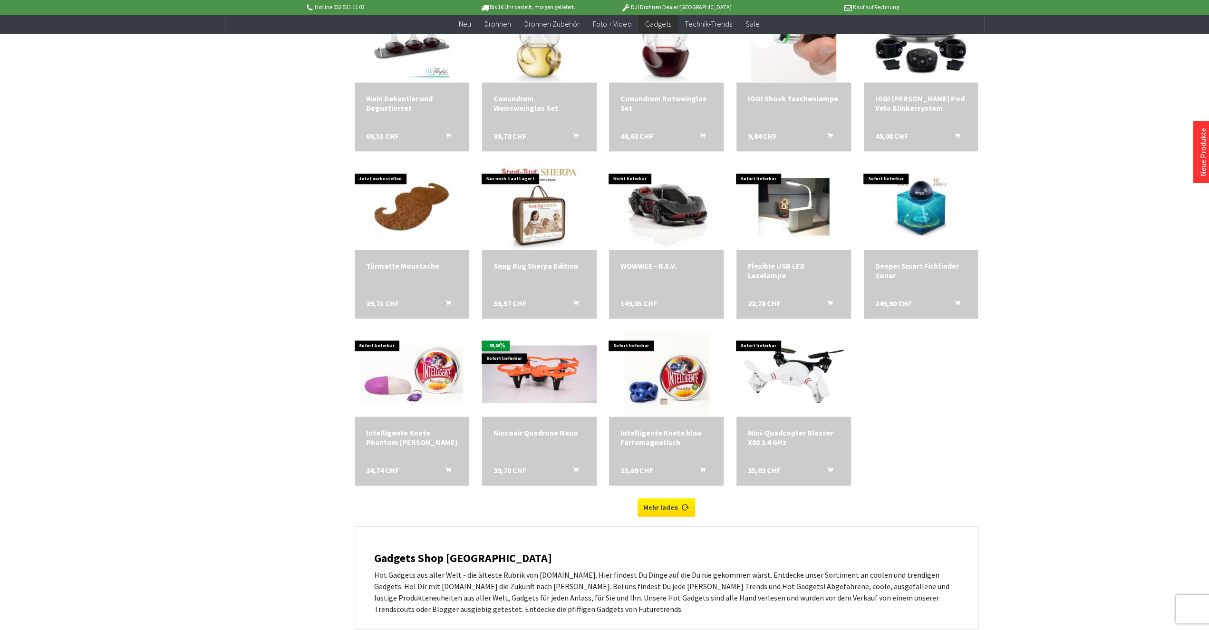
click at [669, 500] on link "Mehr laden" at bounding box center [666, 507] width 58 height 18
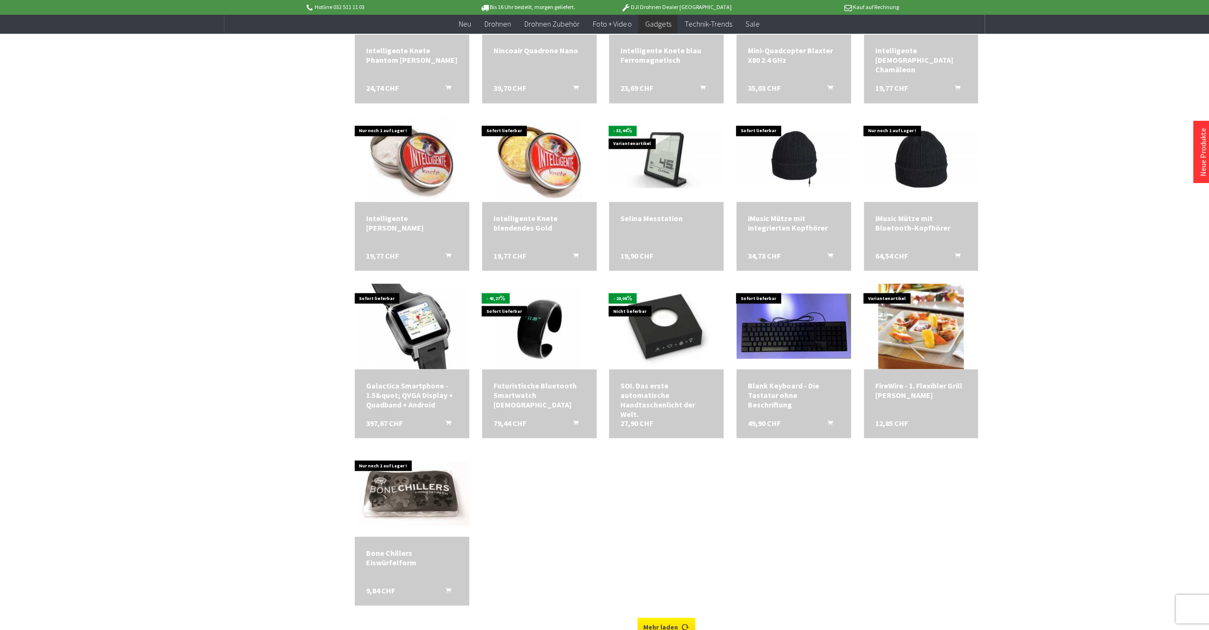
scroll to position [5389, 0]
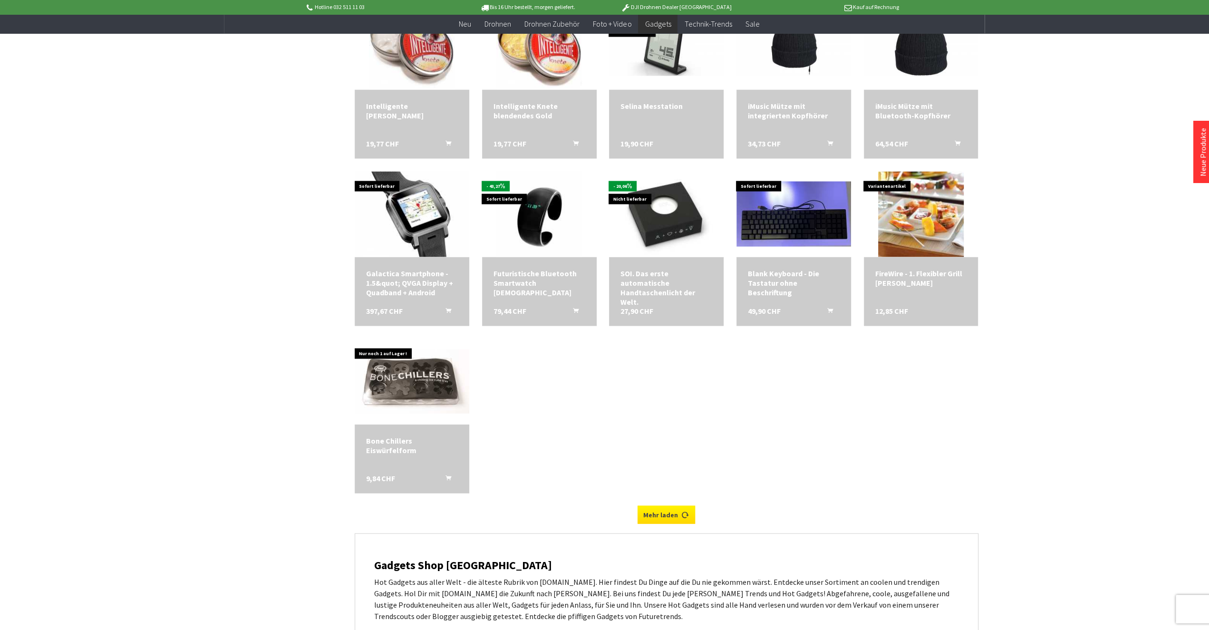
click at [657, 507] on link "Mehr laden" at bounding box center [666, 514] width 58 height 18
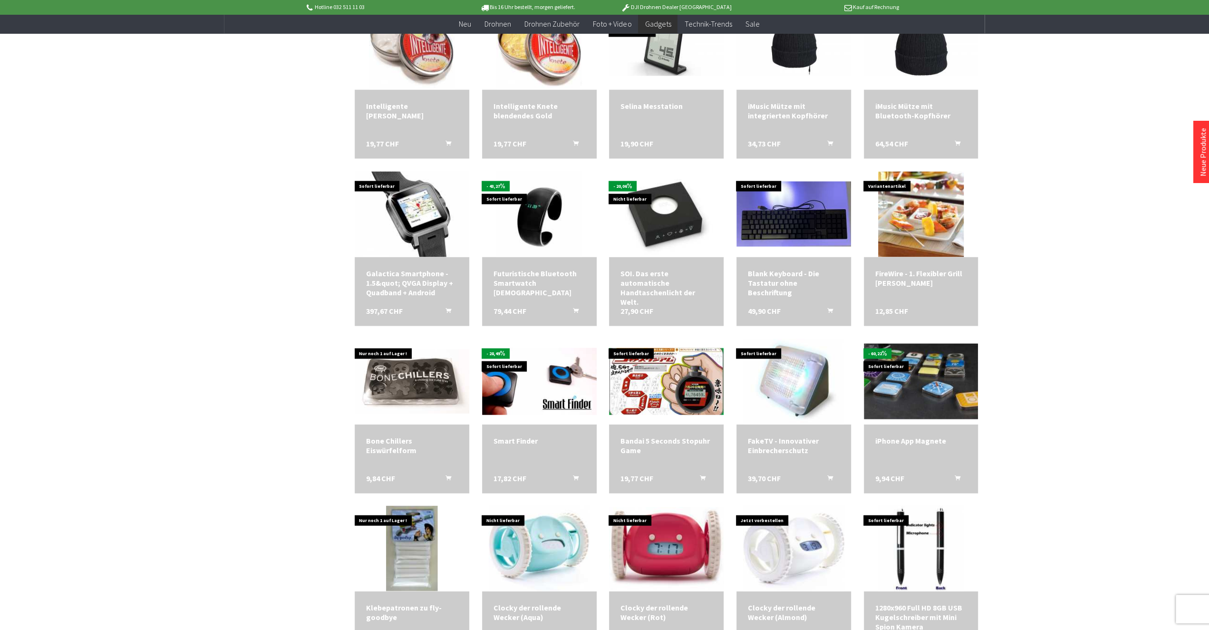
scroll to position [5636, 0]
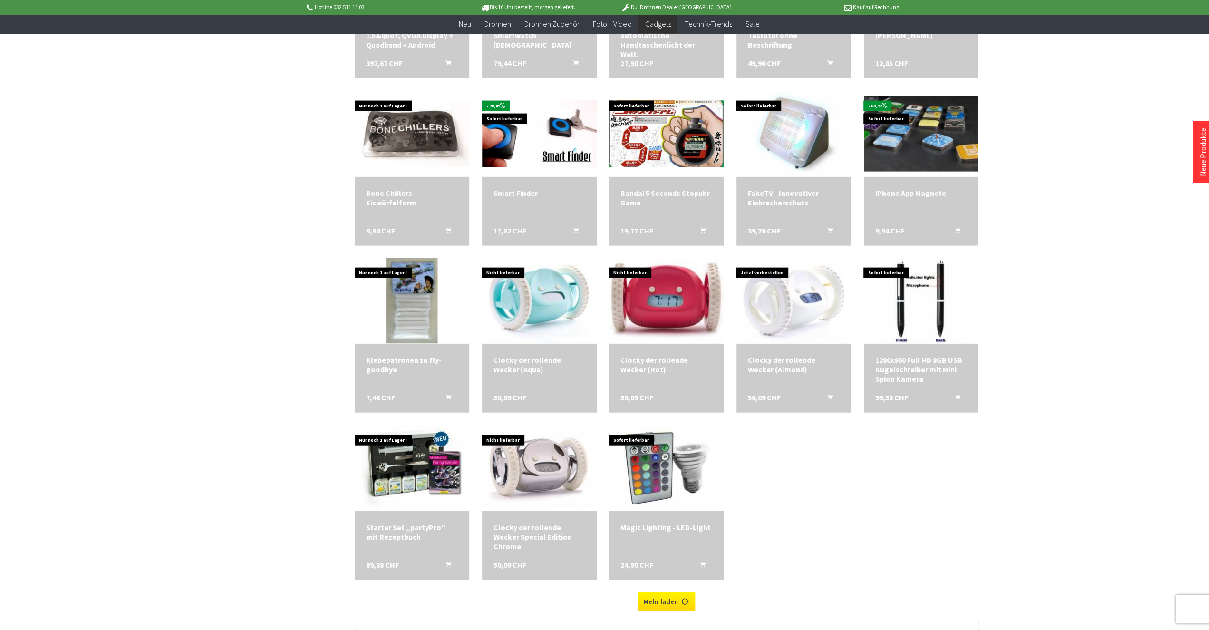
click at [672, 600] on link "Mehr laden" at bounding box center [666, 601] width 58 height 18
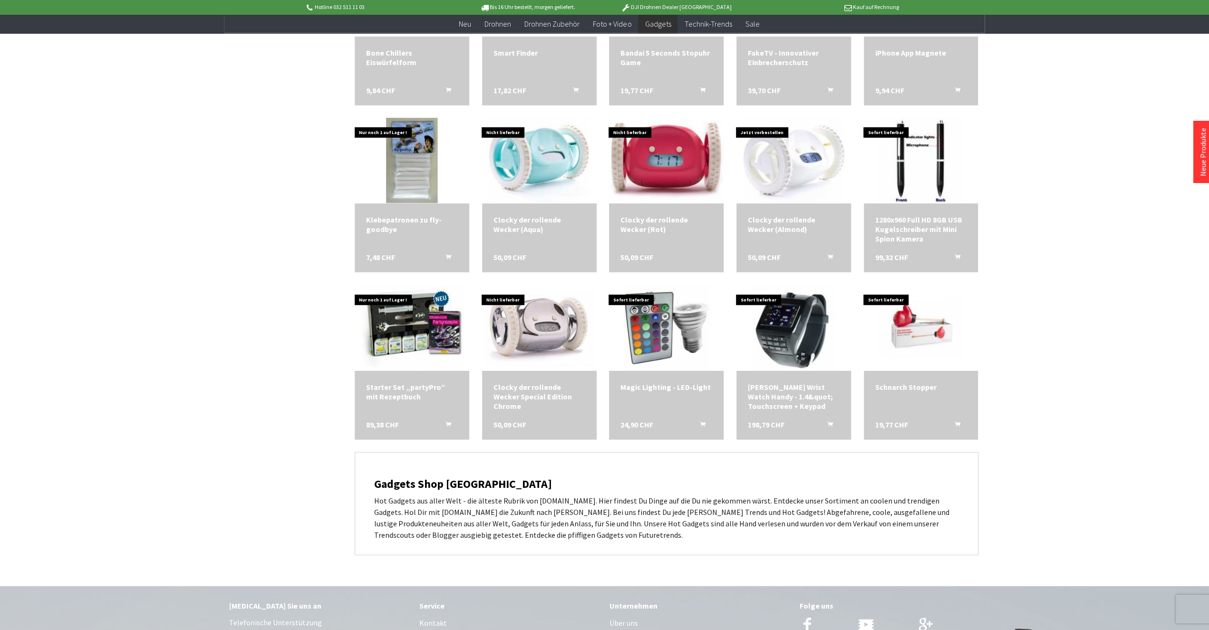
scroll to position [5932, 0]
